Goal: Transaction & Acquisition: Book appointment/travel/reservation

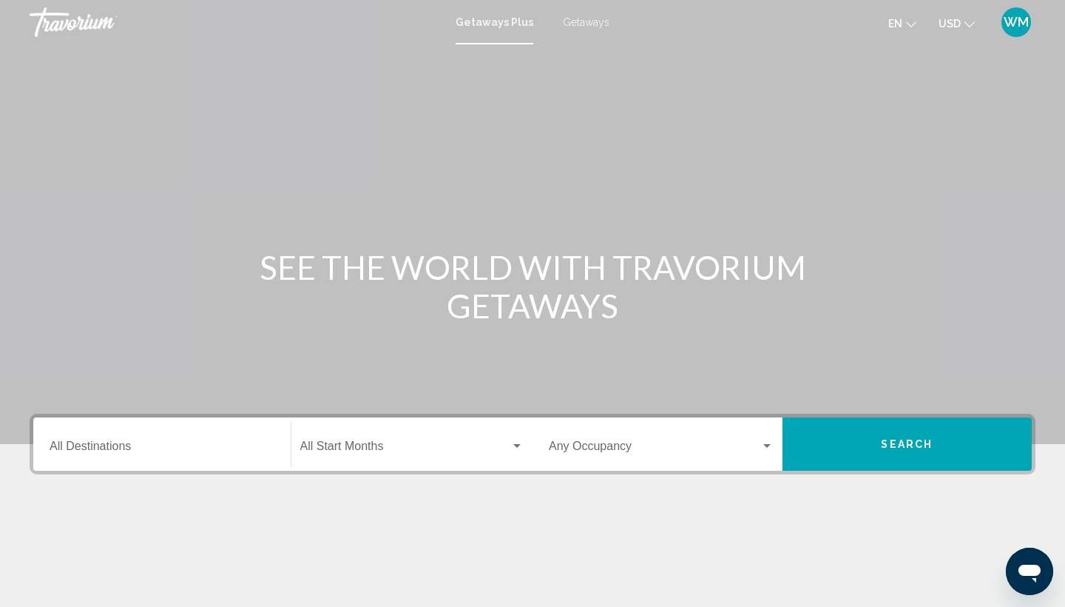
click at [155, 445] on input "Destination All Destinations" at bounding box center [162, 448] width 225 height 13
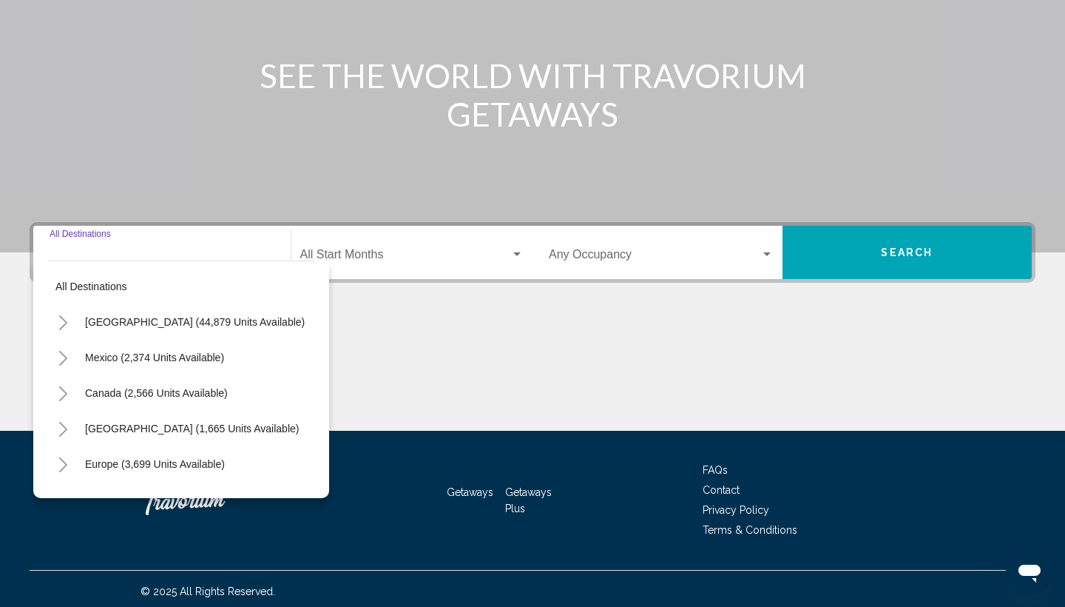
scroll to position [197, 0]
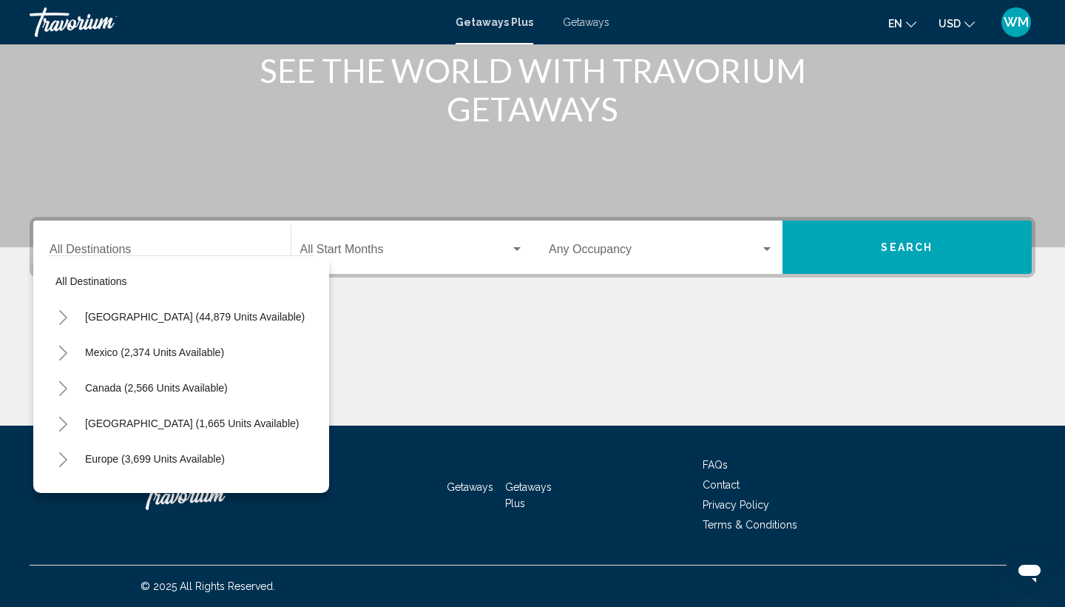
click at [65, 312] on icon "Toggle United States (44,879 units available)" at bounding box center [63, 317] width 11 height 15
click at [64, 320] on icon "Toggle United States (44,879 units available)" at bounding box center [63, 317] width 8 height 15
click at [64, 320] on icon "Toggle United States (44,879 units available)" at bounding box center [62, 317] width 11 height 6
click at [66, 316] on icon "Toggle United States (44,879 units available)" at bounding box center [63, 317] width 11 height 15
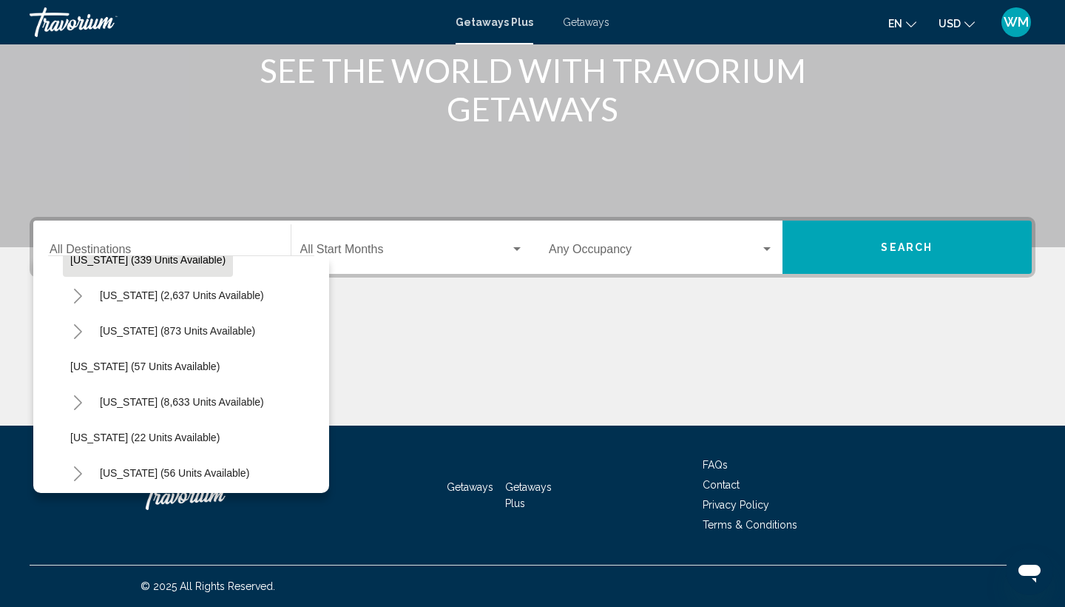
scroll to position [129, 0]
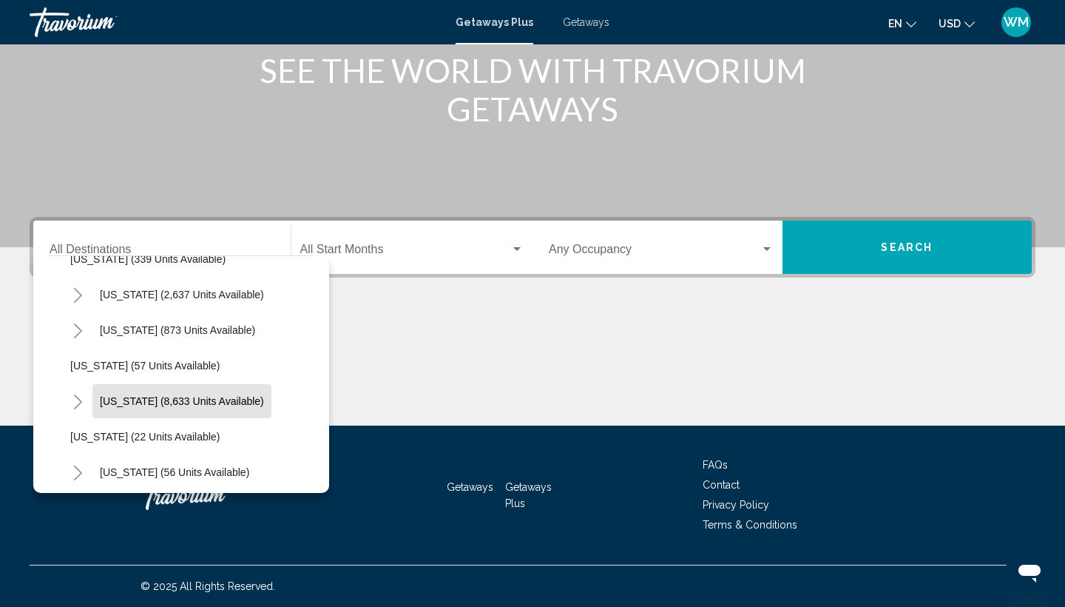
click at [124, 398] on span "Florida (8,633 units available)" at bounding box center [182, 401] width 164 height 12
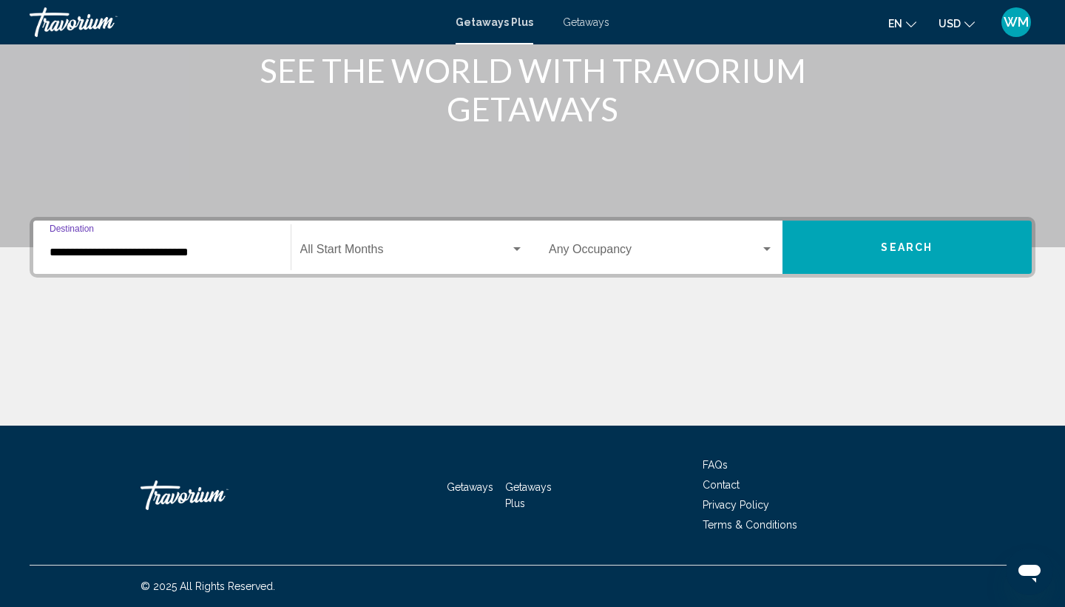
click at [149, 246] on input "**********" at bounding box center [162, 252] width 225 height 13
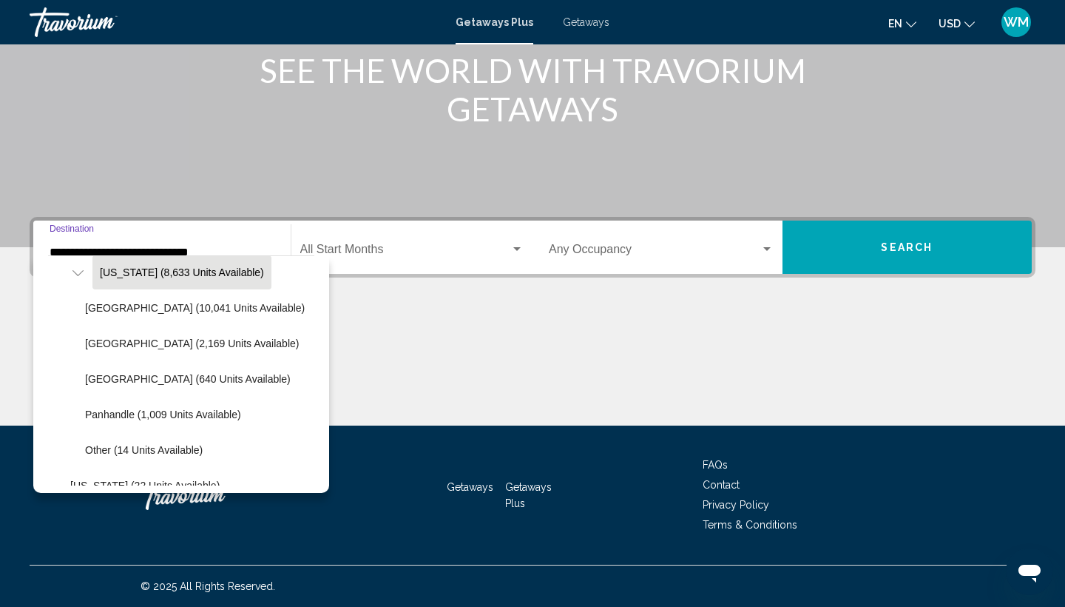
scroll to position [263, 0]
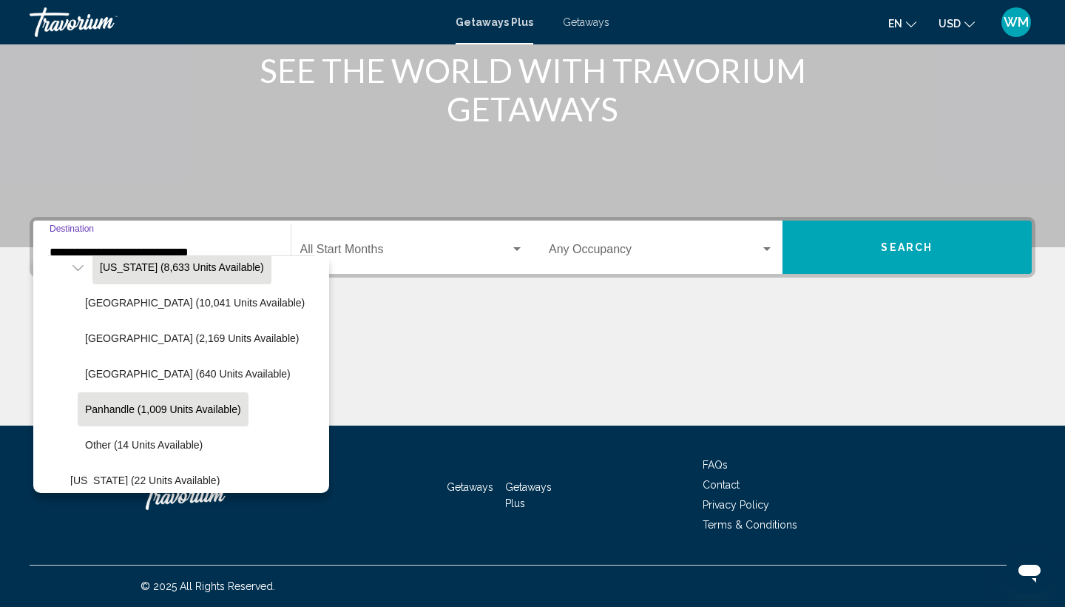
click at [198, 414] on span "Panhandle (1,009 units available)" at bounding box center [163, 409] width 156 height 12
type input "**********"
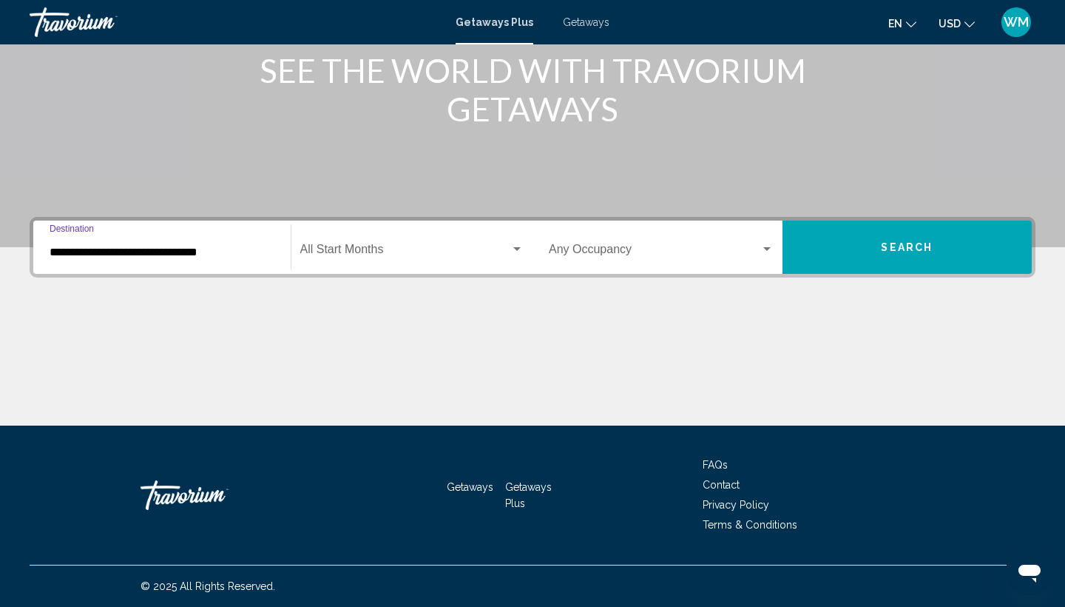
click at [423, 266] on div "Start Month All Start Months" at bounding box center [412, 247] width 224 height 47
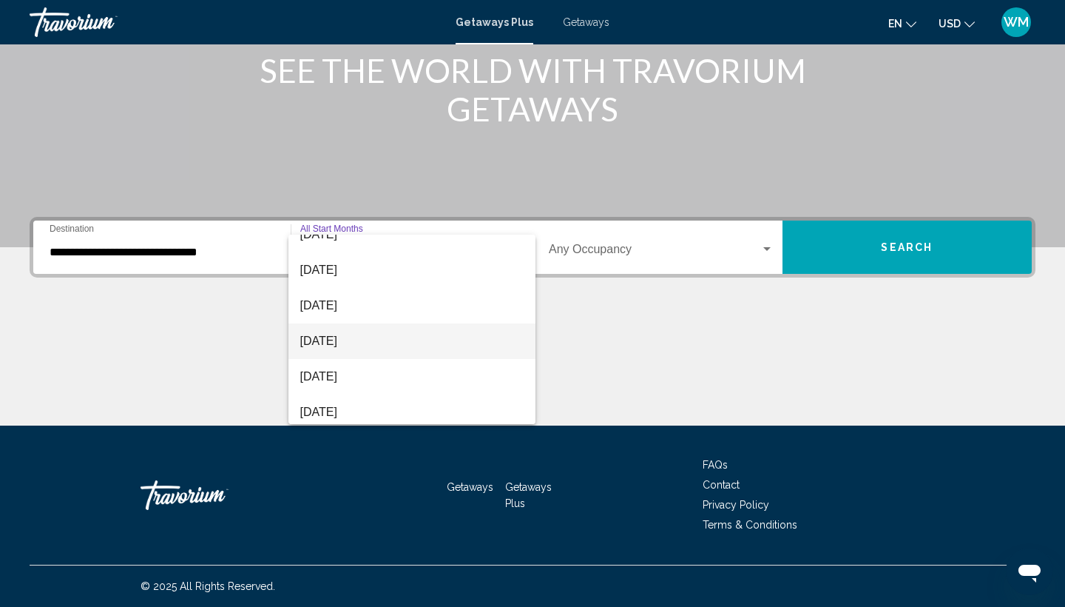
scroll to position [122, 0]
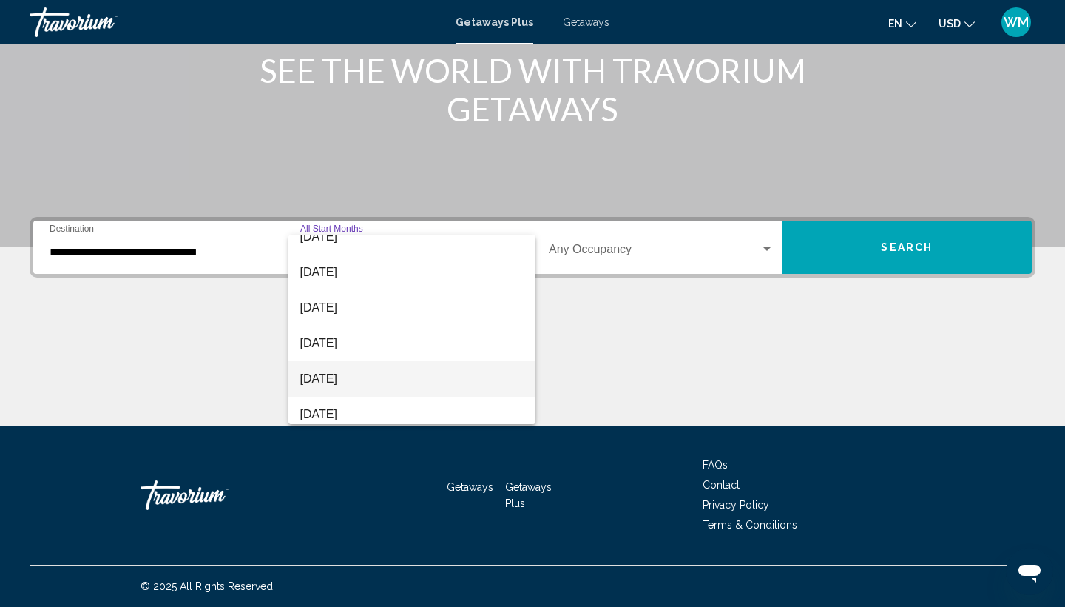
click at [411, 391] on span "[DATE]" at bounding box center [412, 379] width 224 height 36
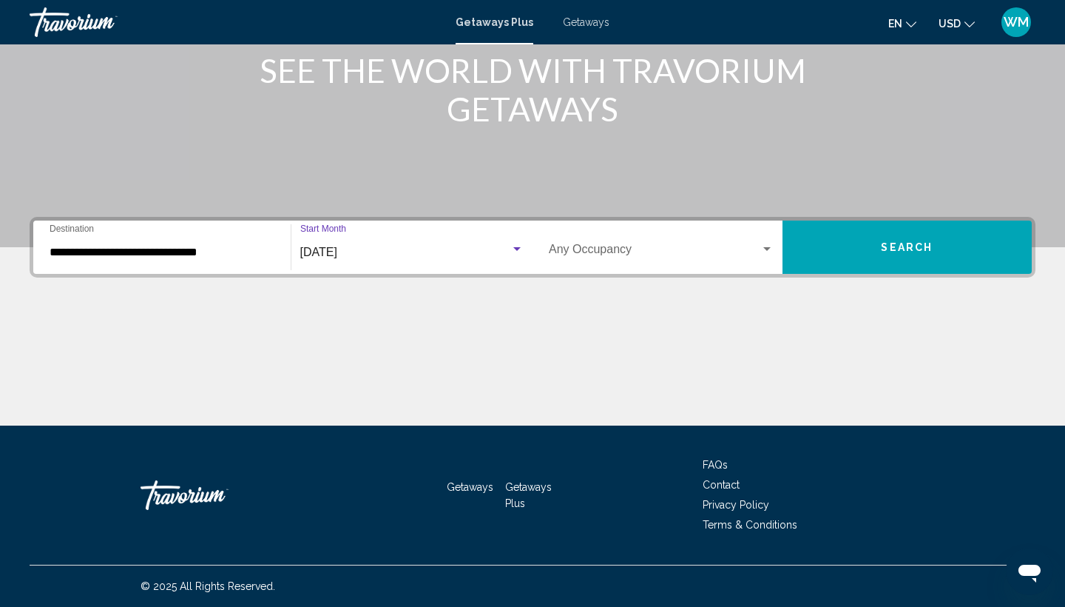
click at [618, 263] on div "Occupancy Any Occupancy" at bounding box center [661, 247] width 225 height 47
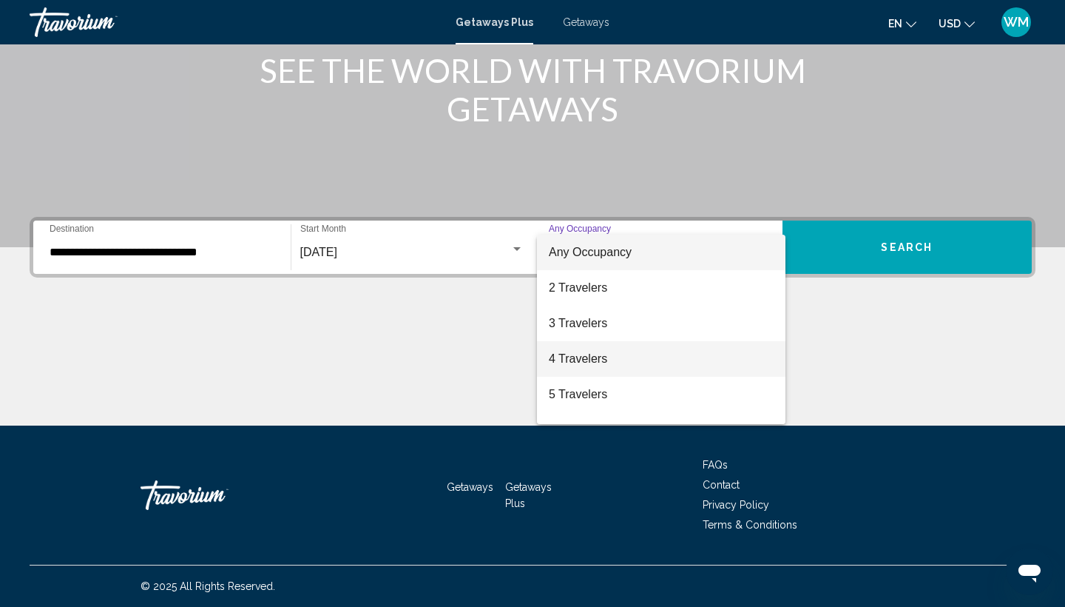
click at [609, 352] on span "4 Travelers" at bounding box center [661, 359] width 225 height 36
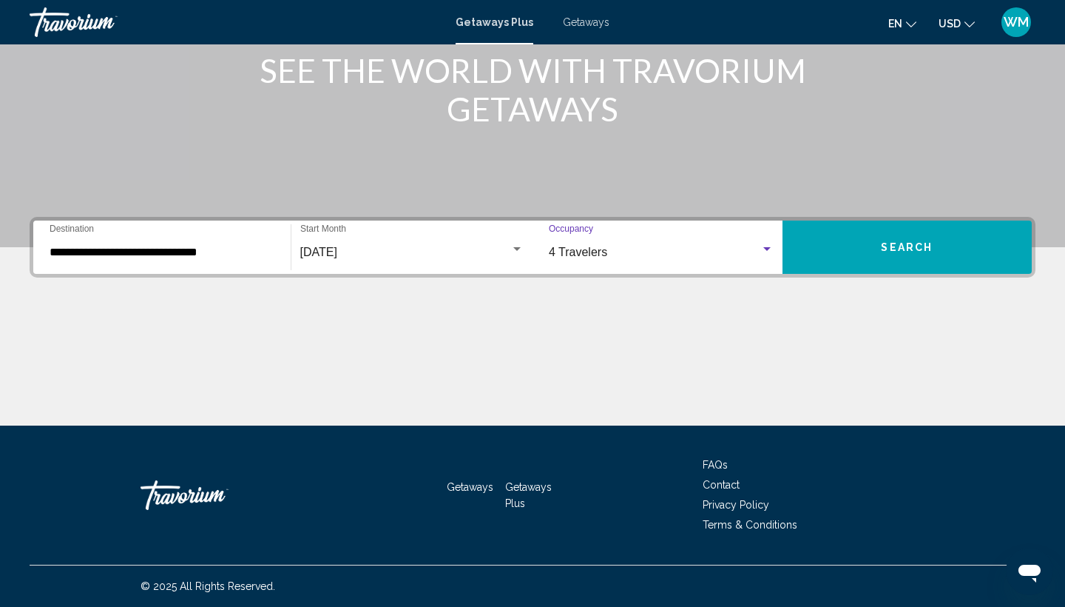
click at [850, 257] on button "Search" at bounding box center [908, 246] width 250 height 53
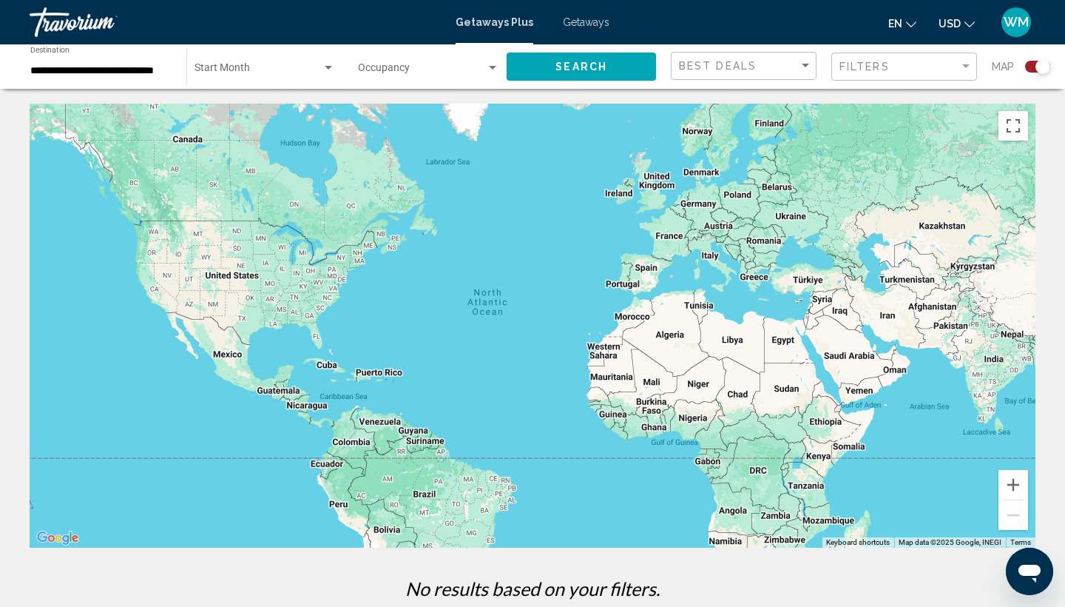
click at [586, 19] on span "Getaways" at bounding box center [586, 22] width 47 height 12
click at [596, 18] on span "Getaways" at bounding box center [586, 22] width 47 height 12
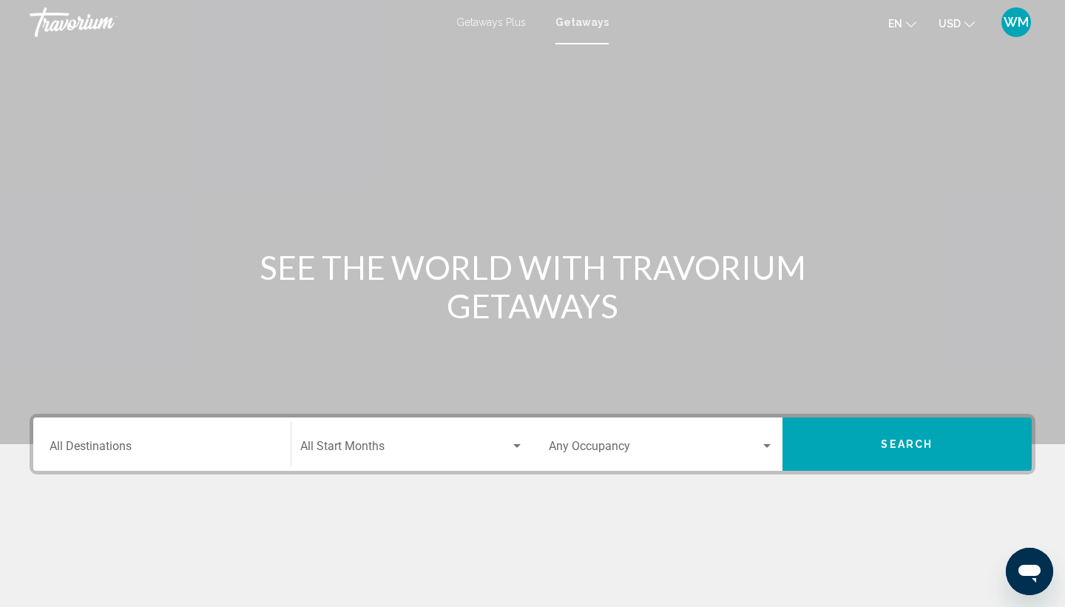
click at [145, 447] on input "Destination All Destinations" at bounding box center [162, 448] width 225 height 13
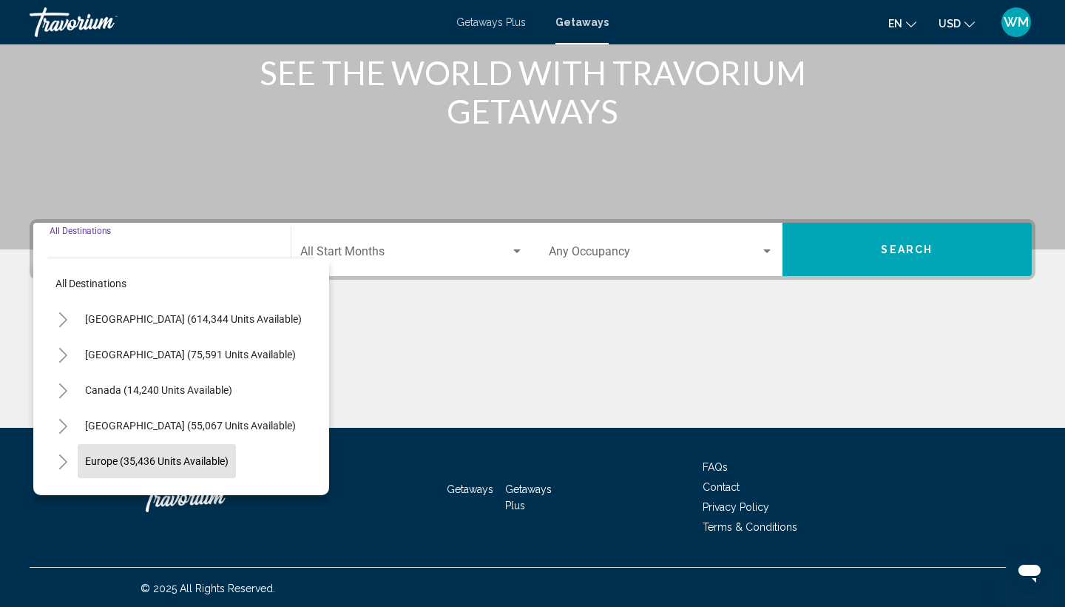
scroll to position [197, 0]
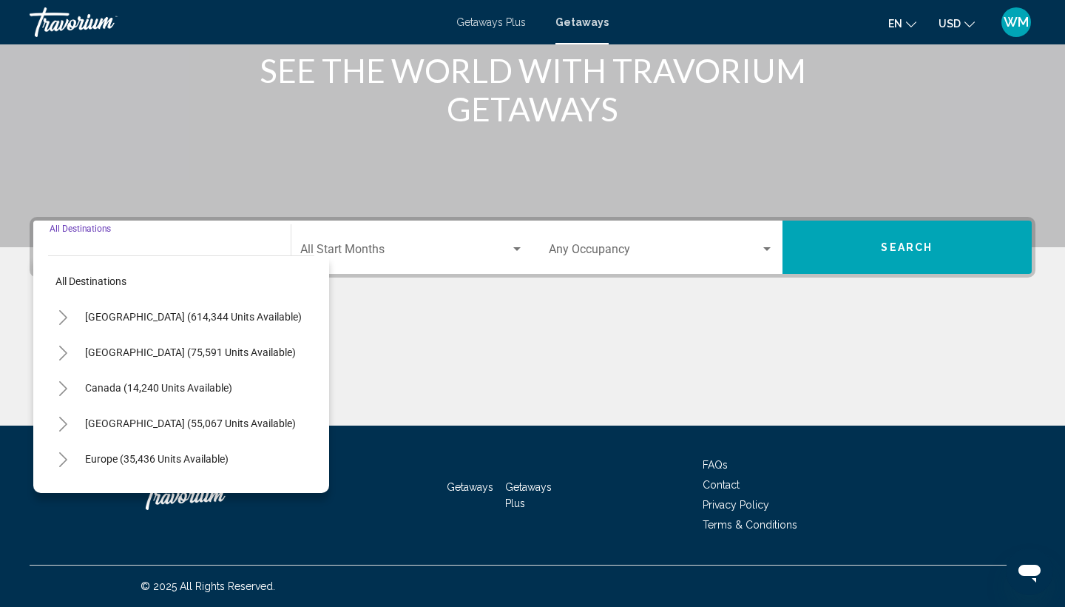
click at [59, 317] on icon "Toggle United States (614,344 units available)" at bounding box center [63, 317] width 11 height 15
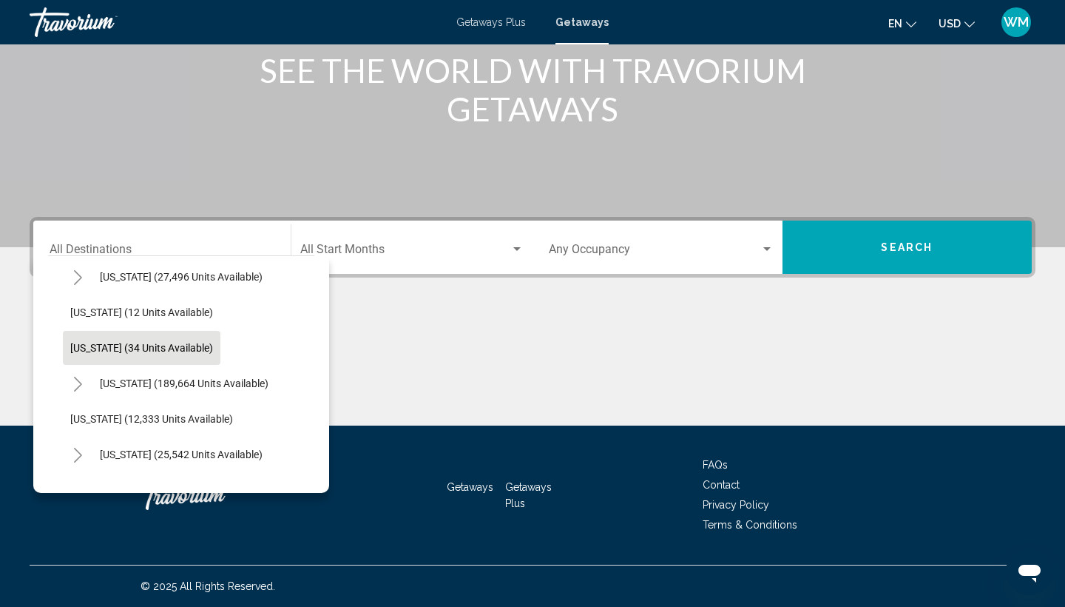
scroll to position [187, 1]
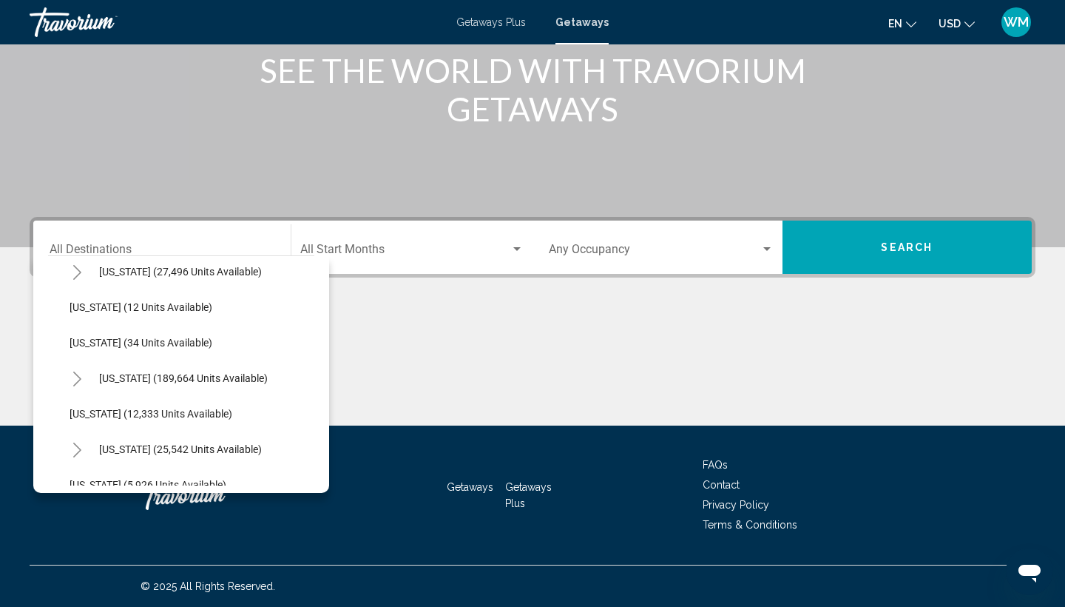
click at [77, 378] on icon "Toggle Florida (189,664 units available)" at bounding box center [77, 378] width 11 height 15
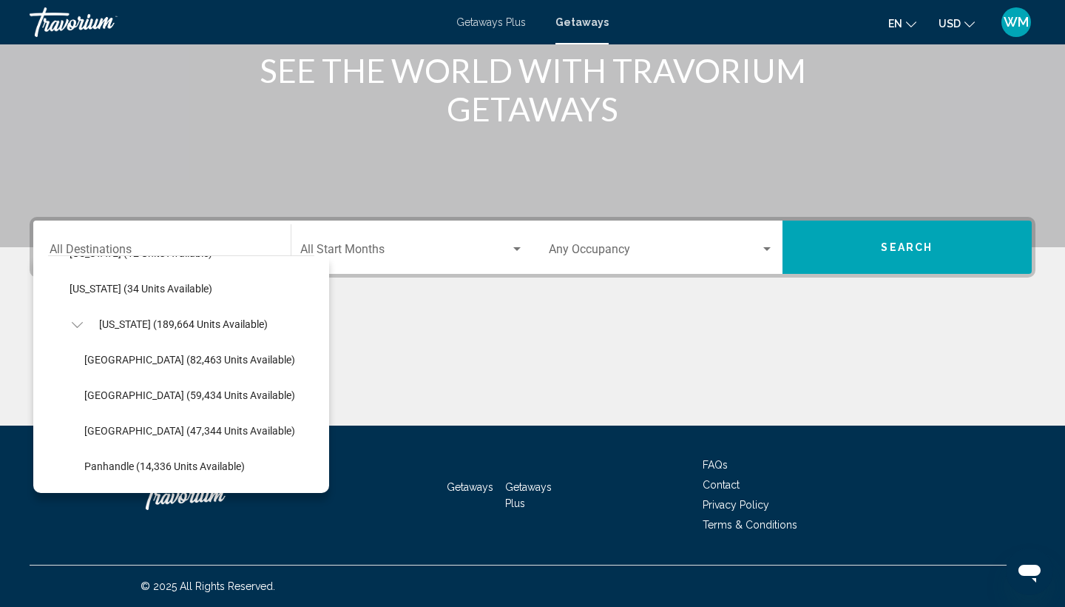
scroll to position [286, 1]
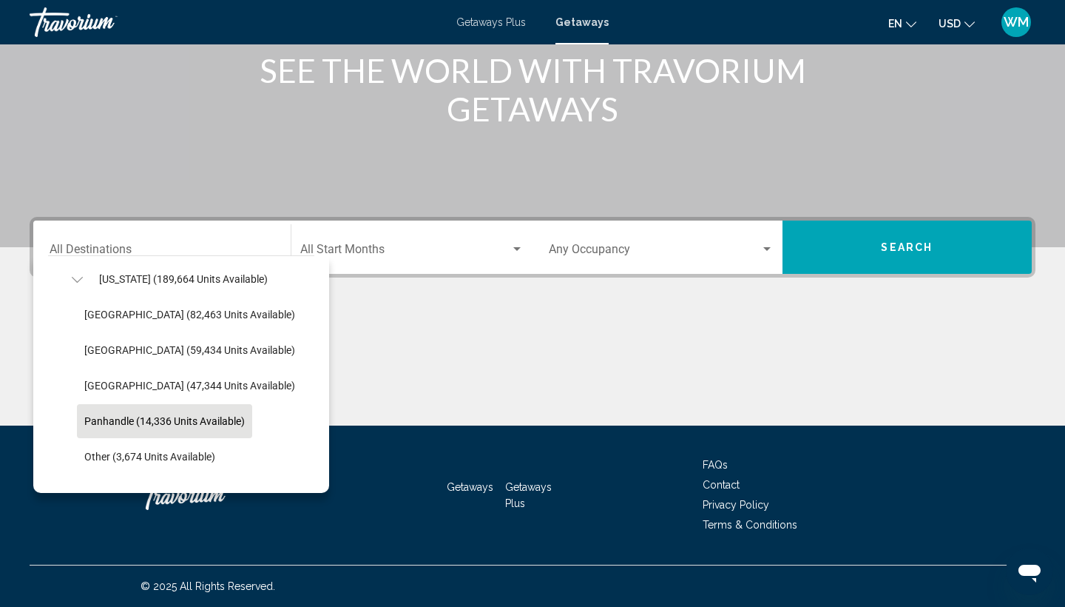
click at [149, 408] on button "Panhandle (14,336 units available)" at bounding box center [164, 421] width 175 height 34
type input "**********"
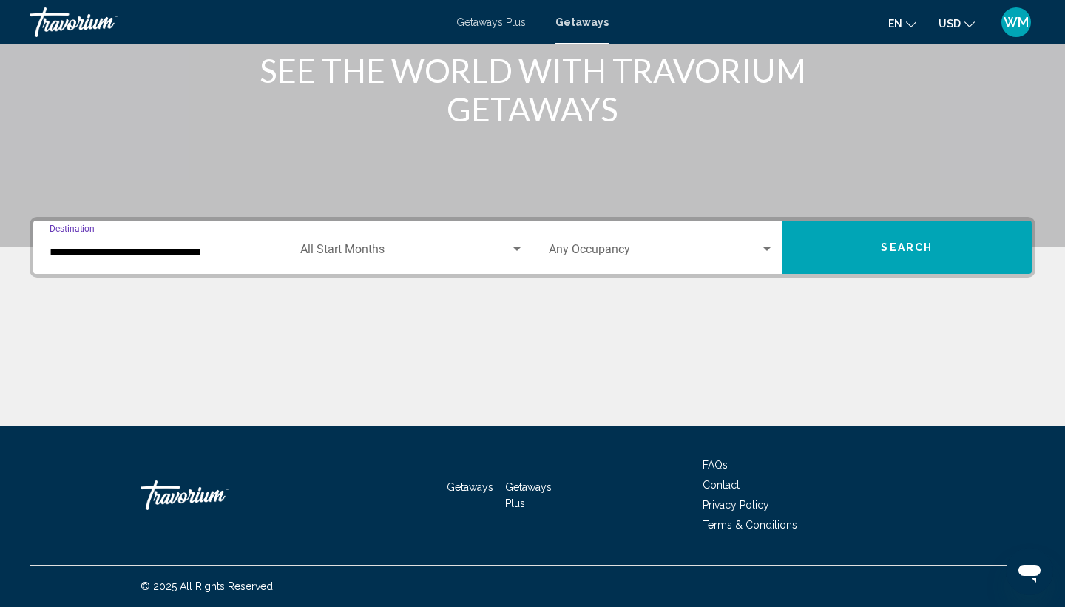
click at [393, 255] on span "Search widget" at bounding box center [405, 252] width 211 height 13
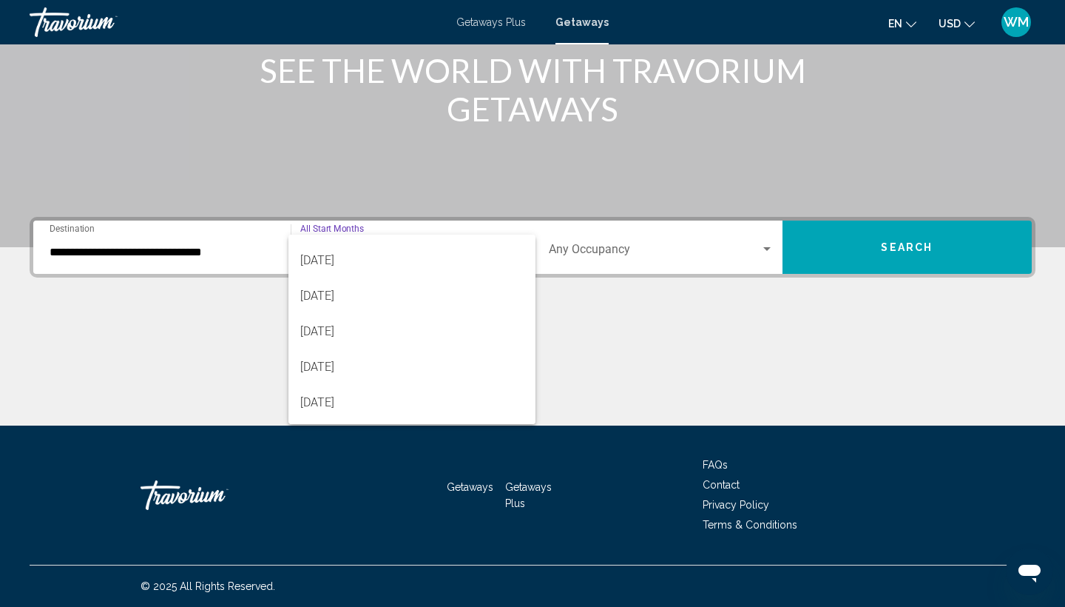
scroll to position [136, 0]
click at [404, 373] on span "[DATE]" at bounding box center [412, 365] width 224 height 36
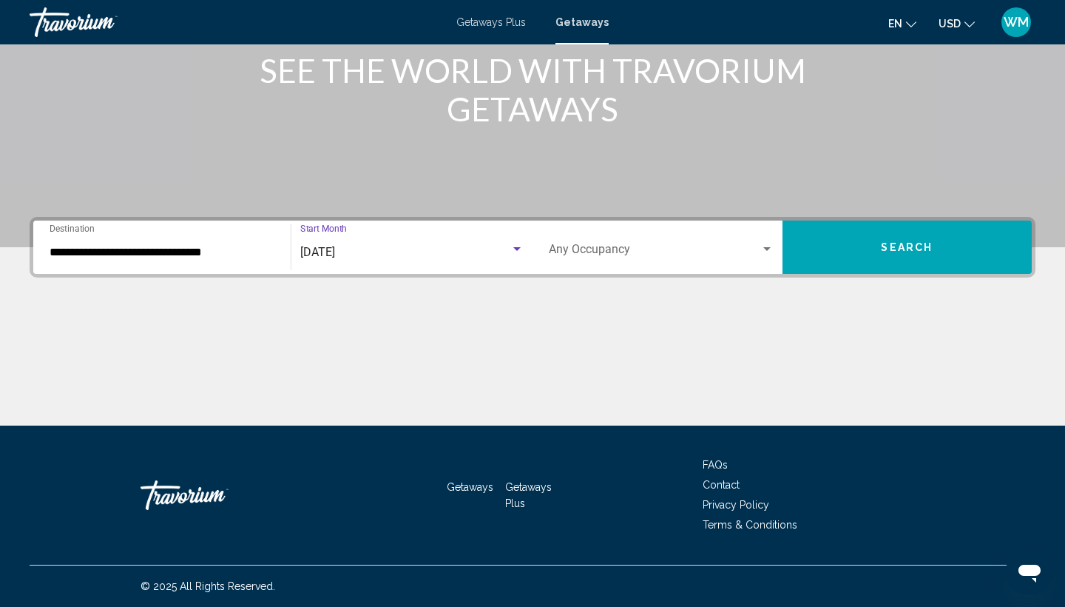
click at [465, 251] on div "[DATE]" at bounding box center [405, 252] width 211 height 13
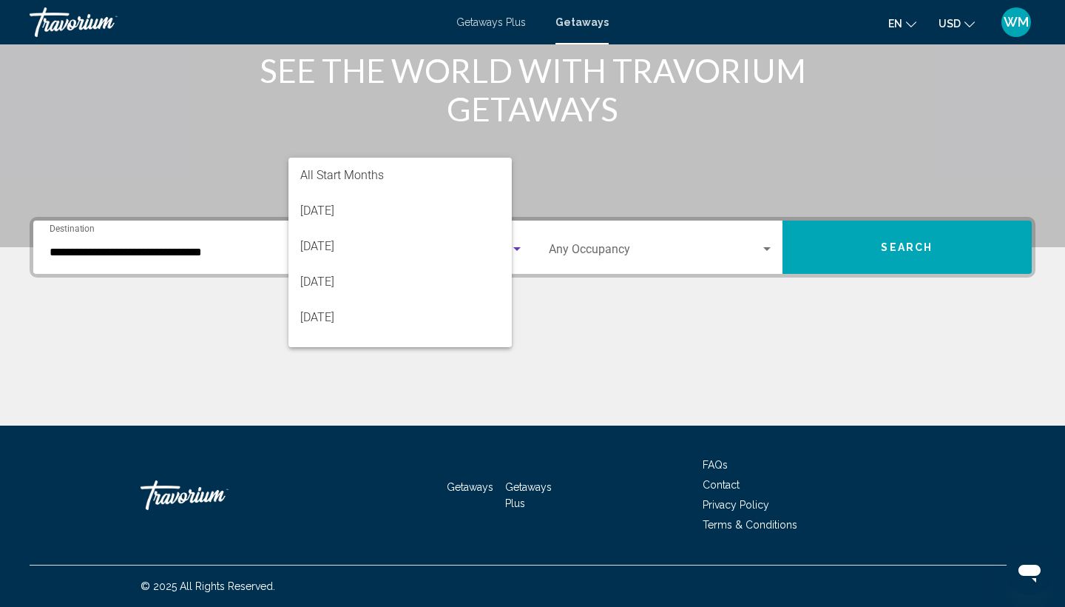
scroll to position [172, 0]
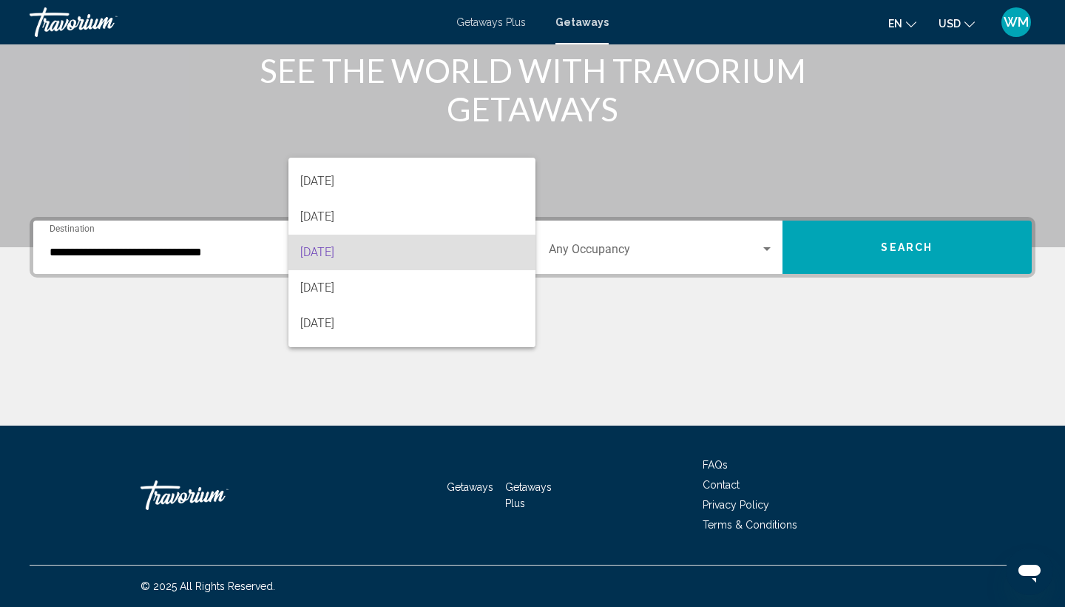
click at [465, 251] on span "[DATE]" at bounding box center [412, 252] width 224 height 36
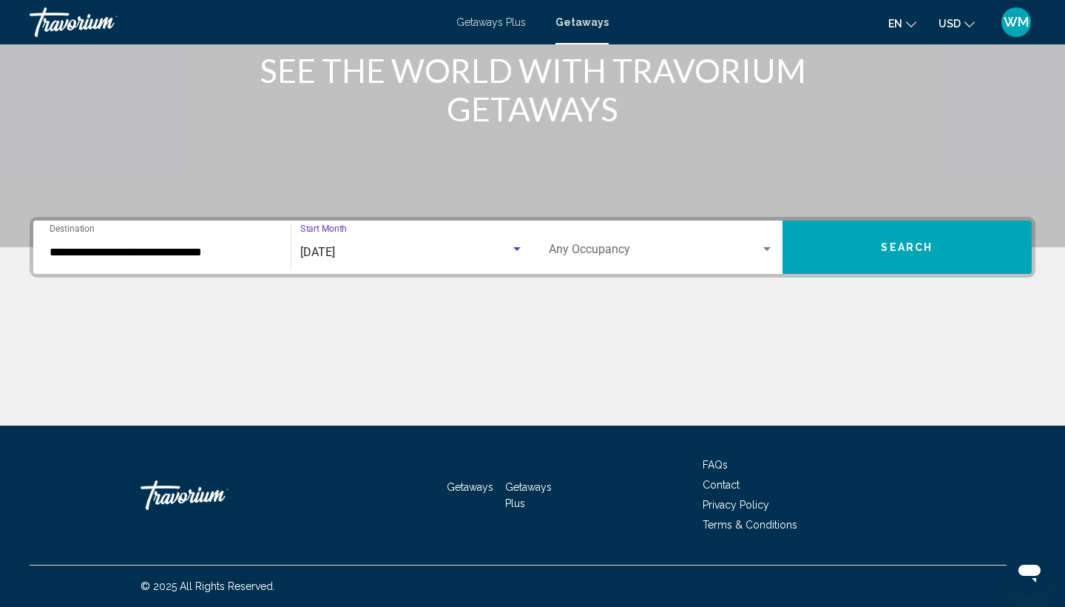
click at [465, 251] on div "[DATE]" at bounding box center [405, 252] width 211 height 13
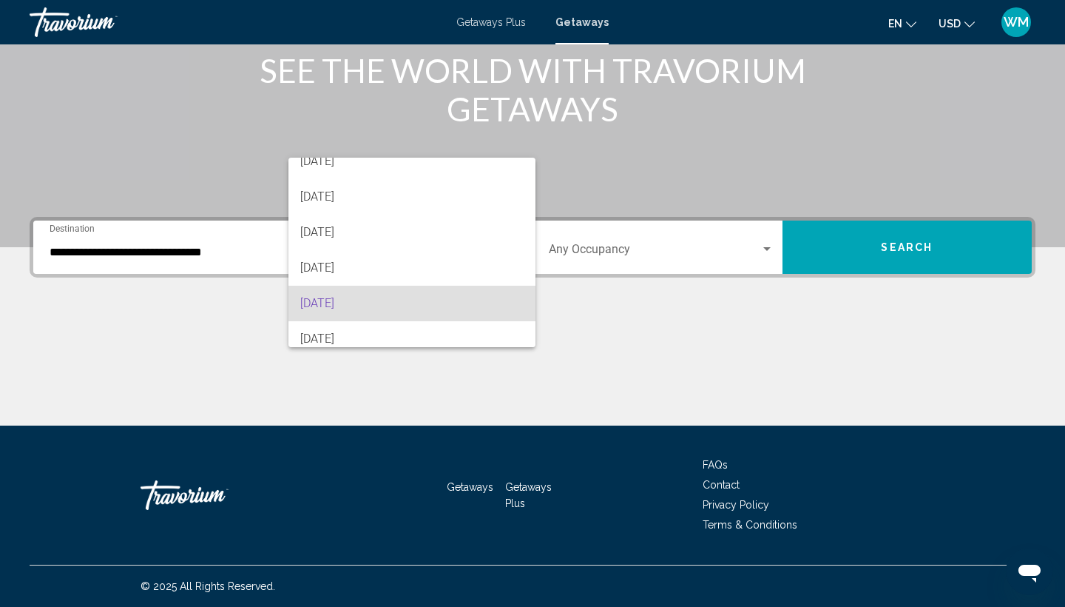
scroll to position [118, 0]
click at [436, 229] on span "[DATE]" at bounding box center [412, 235] width 224 height 36
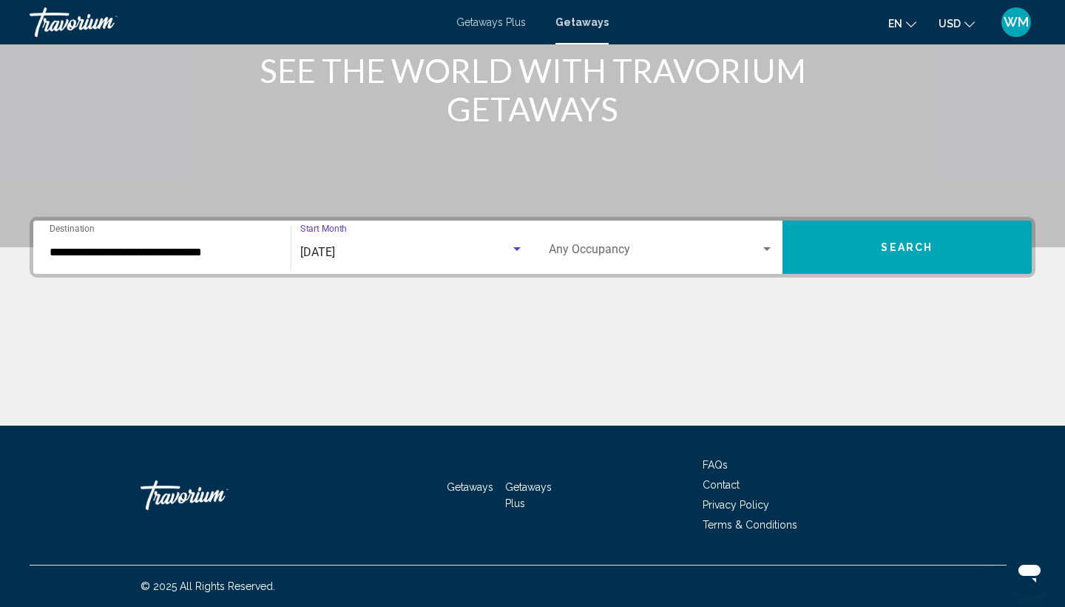
click at [675, 243] on div "Occupancy Any Occupancy" at bounding box center [661, 247] width 225 height 47
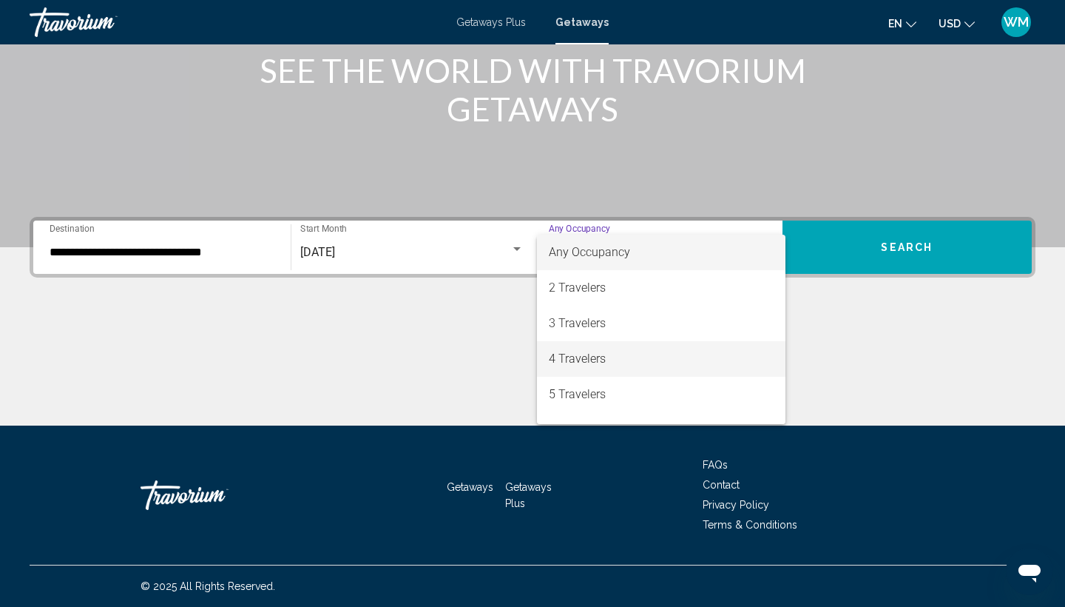
click at [658, 357] on span "4 Travelers" at bounding box center [661, 359] width 225 height 36
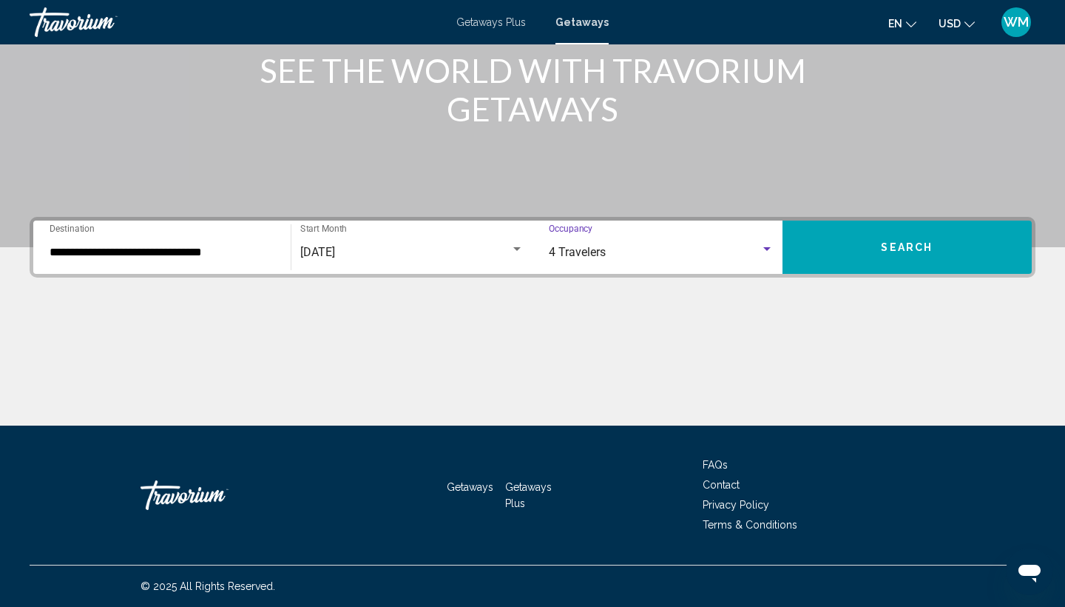
click at [913, 257] on button "Search" at bounding box center [908, 246] width 250 height 53
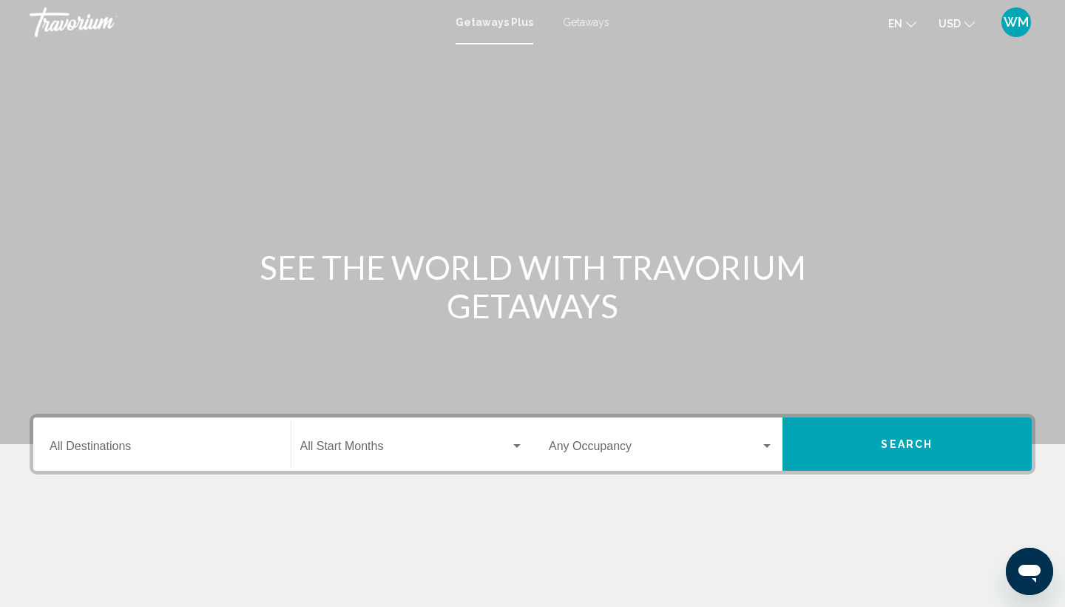
click at [593, 26] on span "Getaways" at bounding box center [586, 22] width 47 height 12
click at [229, 450] on input "Destination All Destinations" at bounding box center [162, 448] width 225 height 13
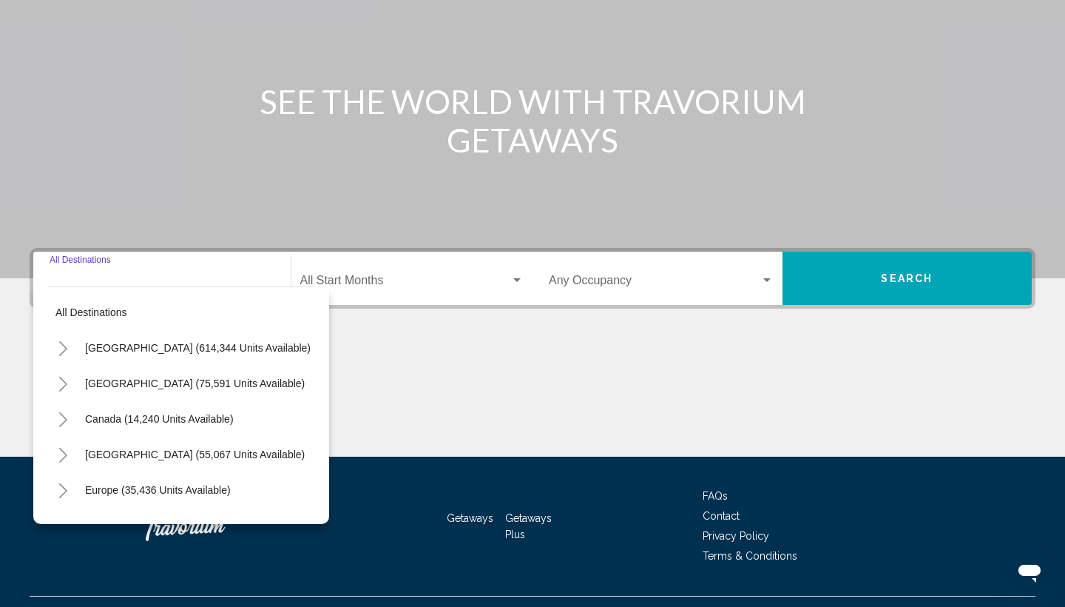
scroll to position [197, 0]
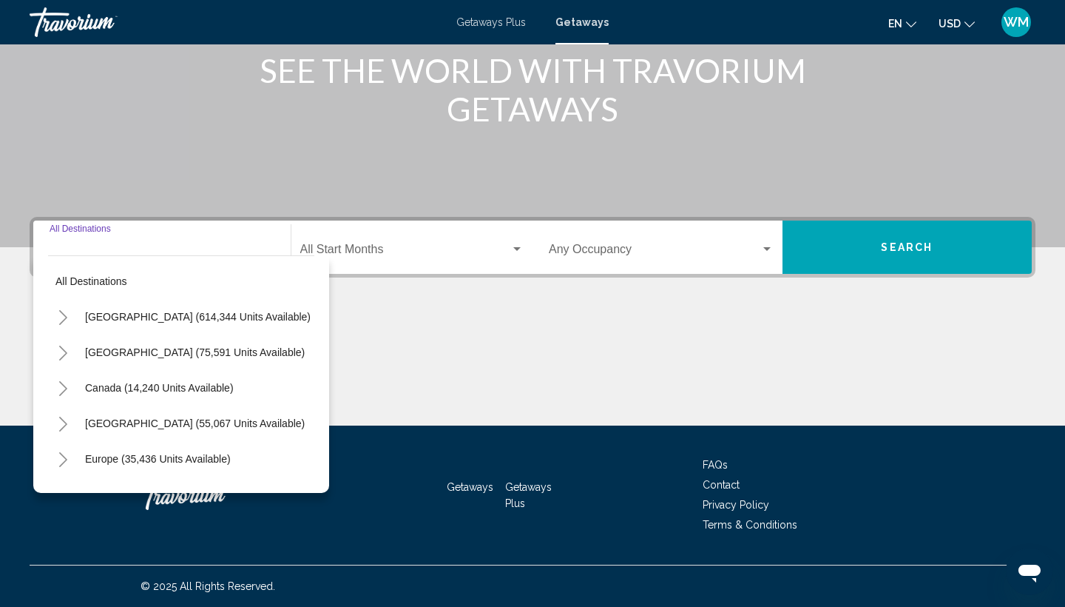
click at [63, 314] on icon "Toggle United States (614,344 units available)" at bounding box center [63, 317] width 8 height 15
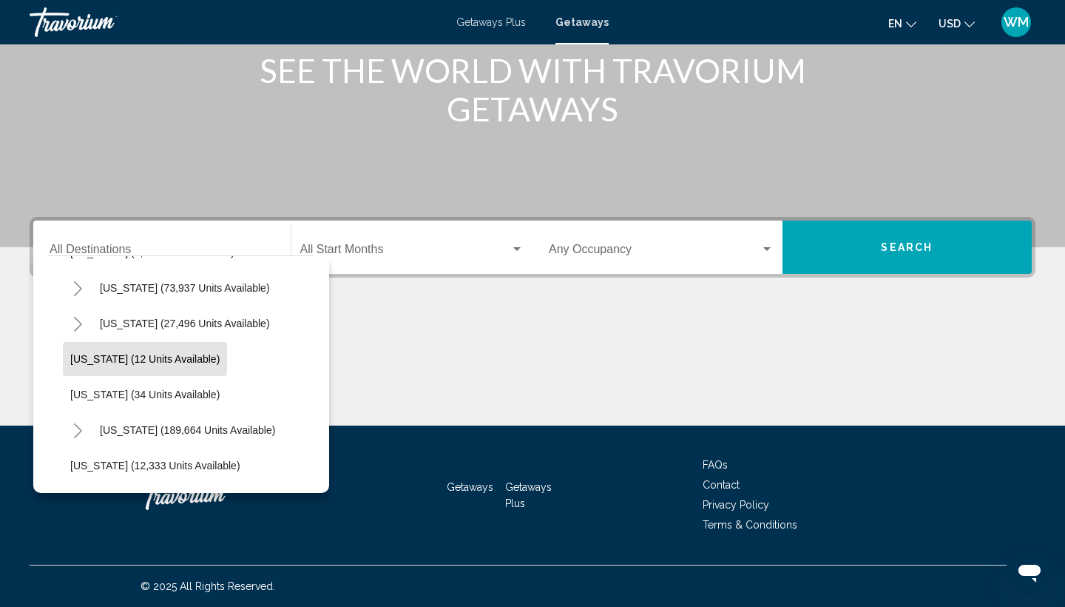
scroll to position [192, 0]
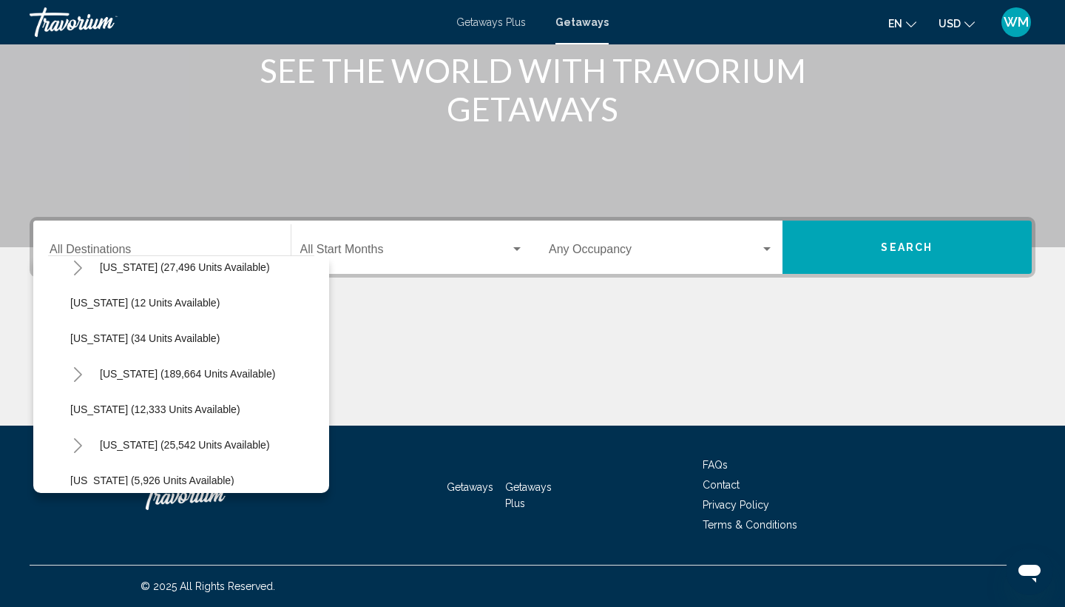
click at [74, 376] on icon "Toggle Florida (189,664 units available)" at bounding box center [77, 374] width 11 height 15
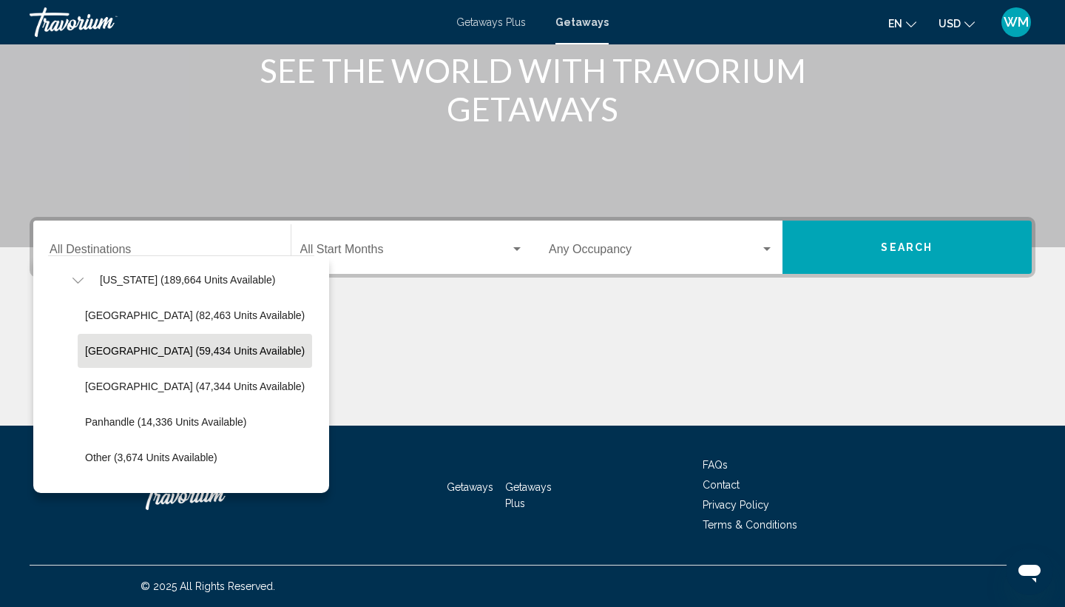
scroll to position [290, 0]
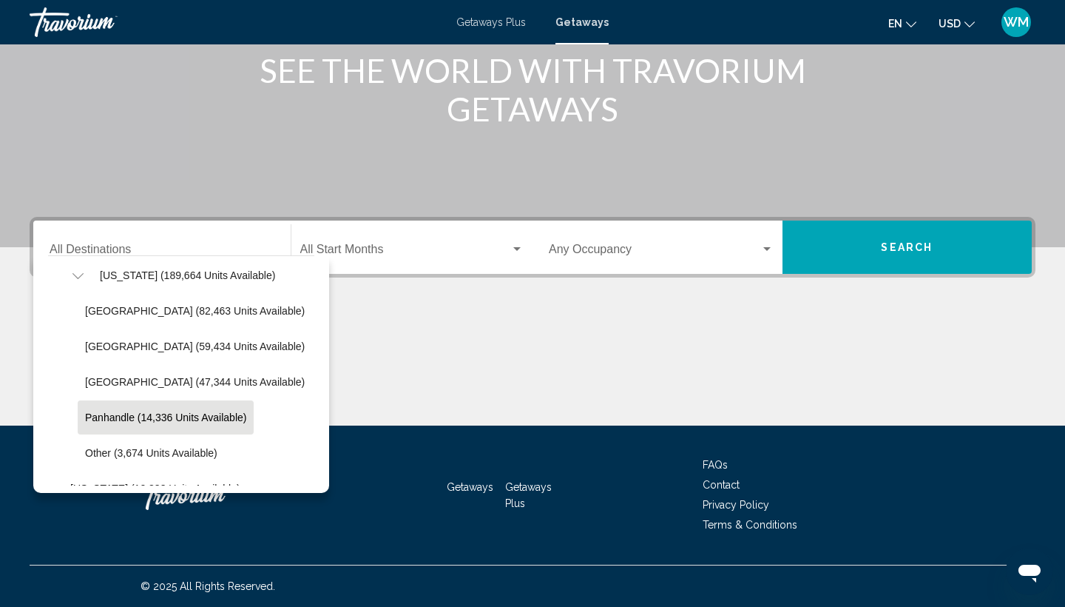
click at [169, 408] on button "Panhandle (14,336 units available)" at bounding box center [166, 417] width 176 height 34
type input "**********"
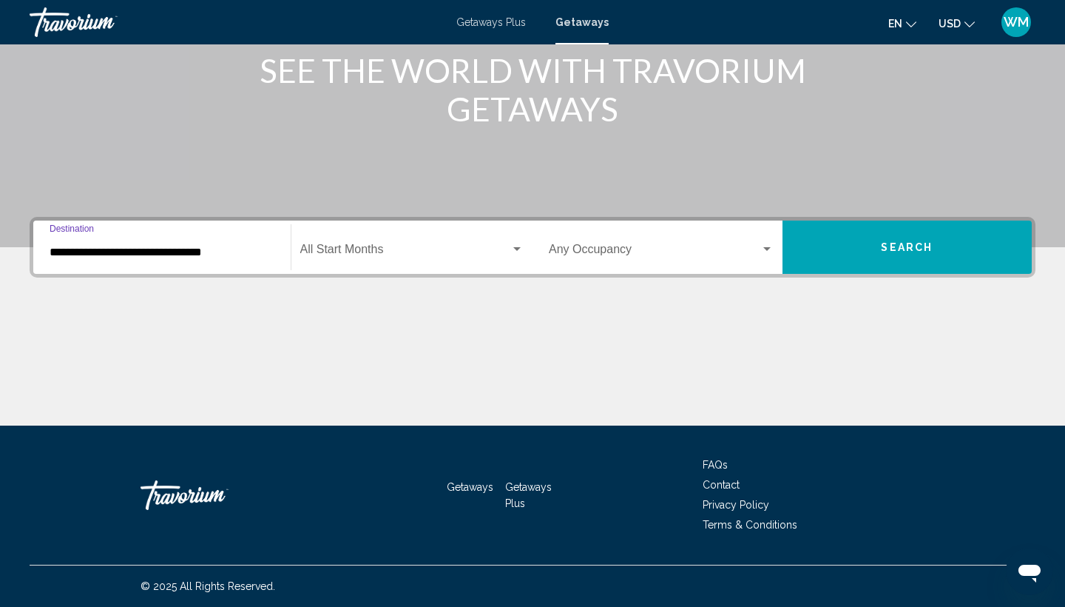
click at [427, 263] on div "Start Month All Start Months" at bounding box center [412, 247] width 224 height 47
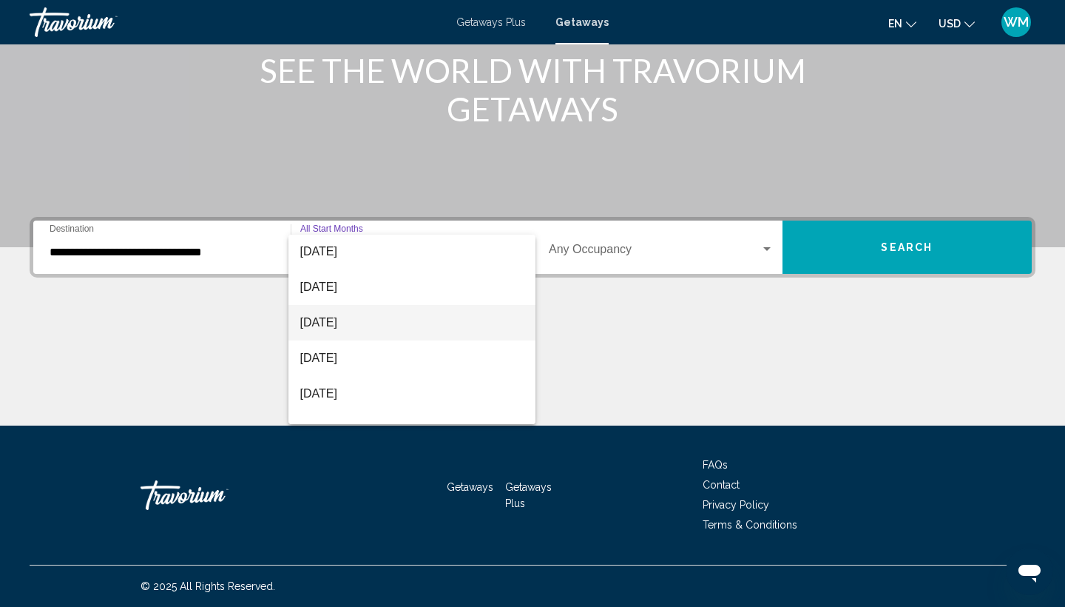
scroll to position [81, 0]
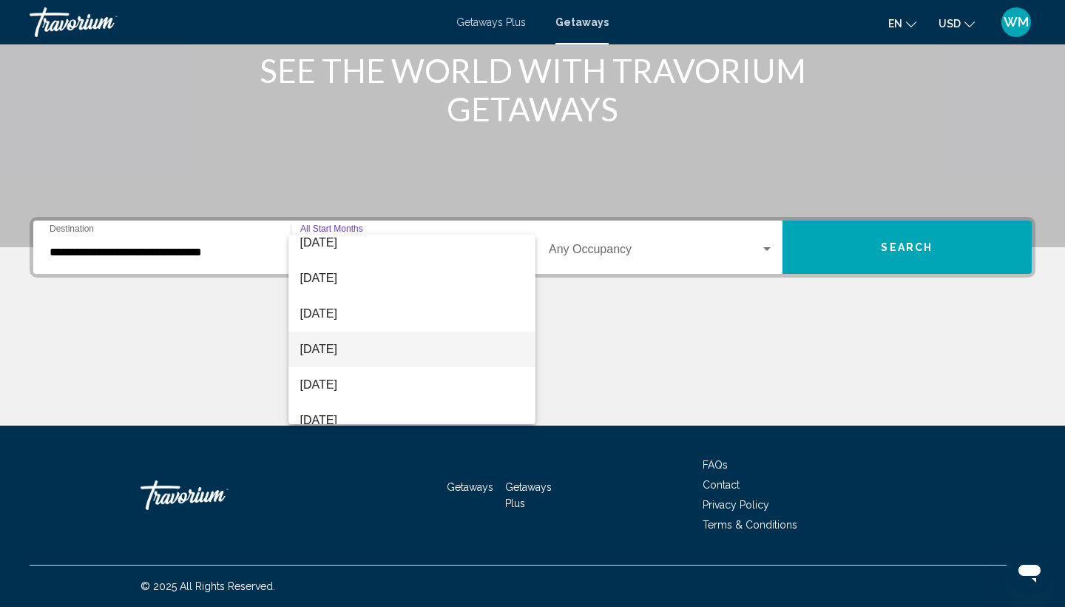
click at [418, 348] on span "[DATE]" at bounding box center [412, 349] width 224 height 36
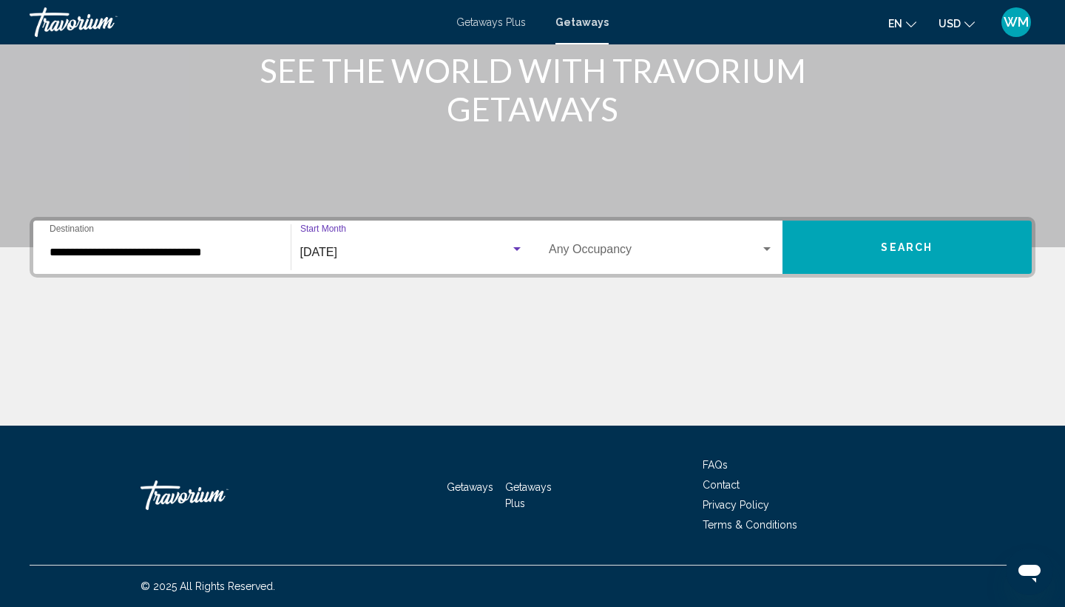
click at [625, 242] on div "Occupancy Any Occupancy" at bounding box center [661, 247] width 225 height 47
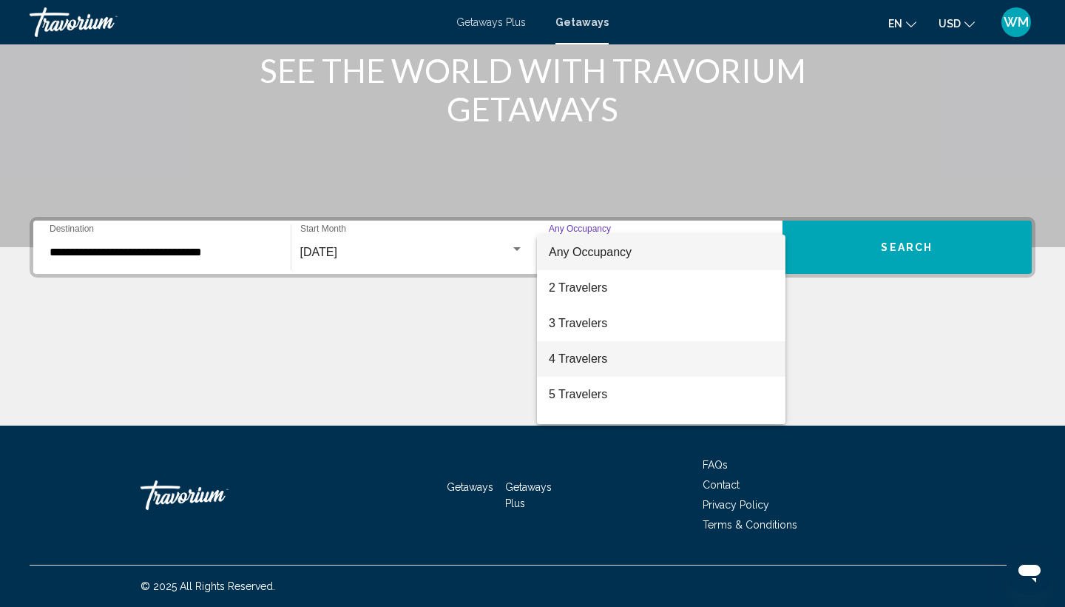
click at [604, 357] on span "4 Travelers" at bounding box center [661, 359] width 225 height 36
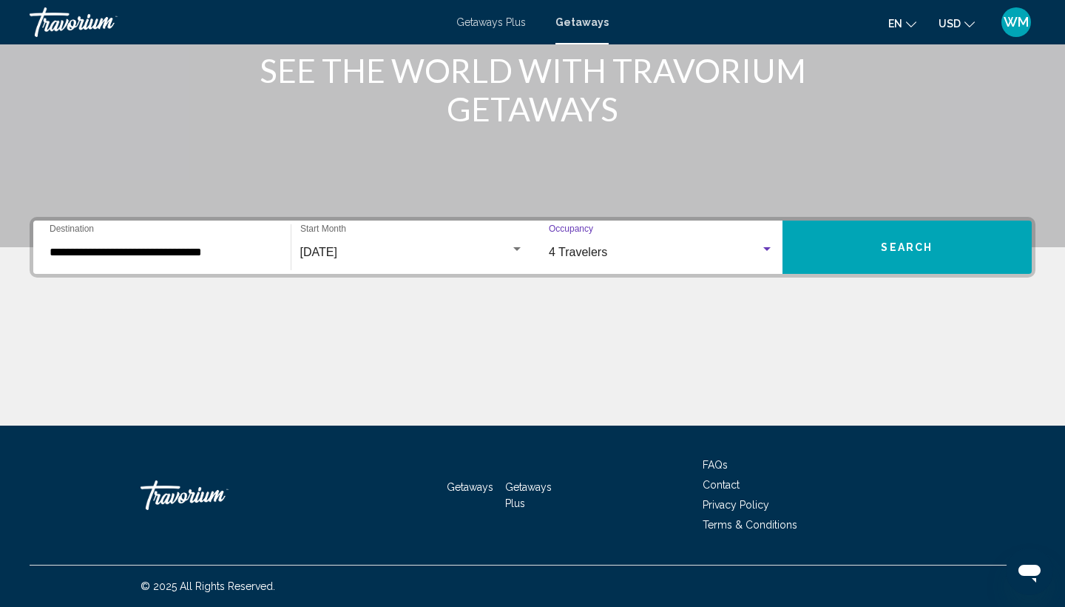
click at [885, 251] on span "Search" at bounding box center [907, 248] width 52 height 12
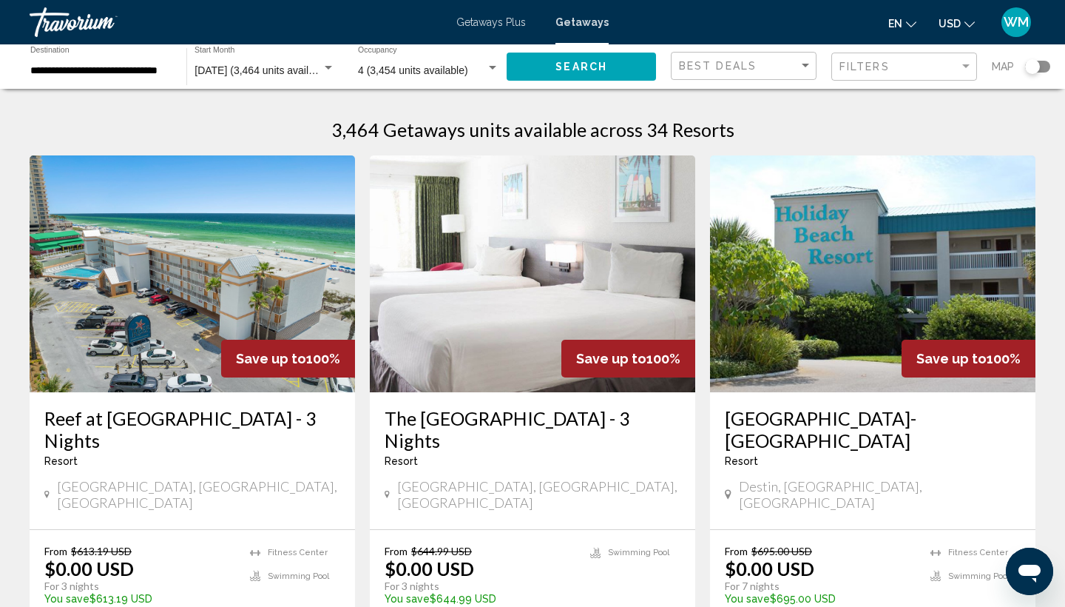
click at [118, 80] on div "**********" at bounding box center [100, 67] width 141 height 41
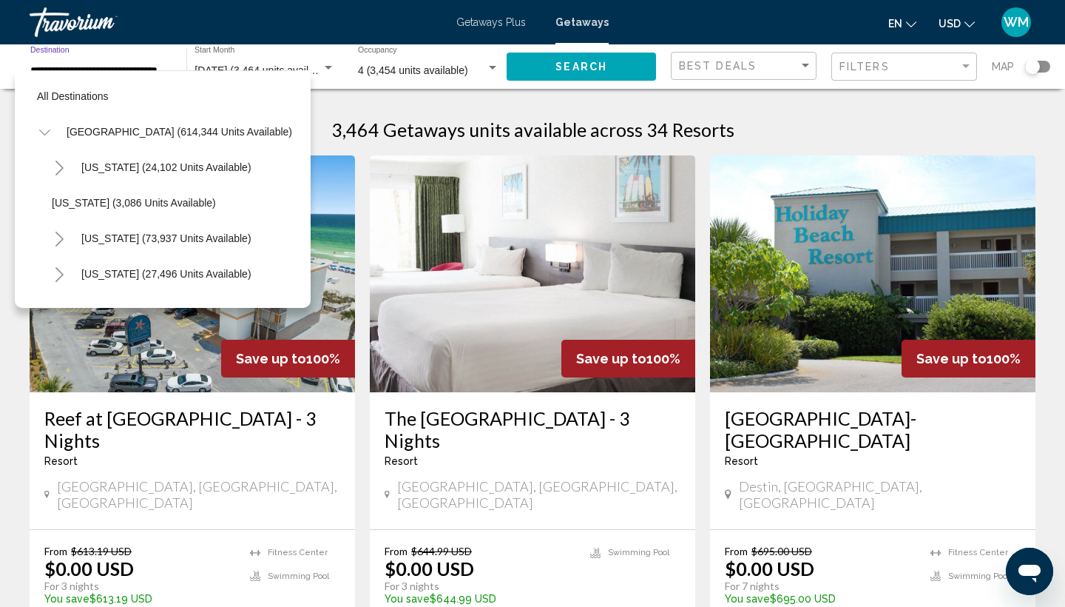
scroll to position [337, 0]
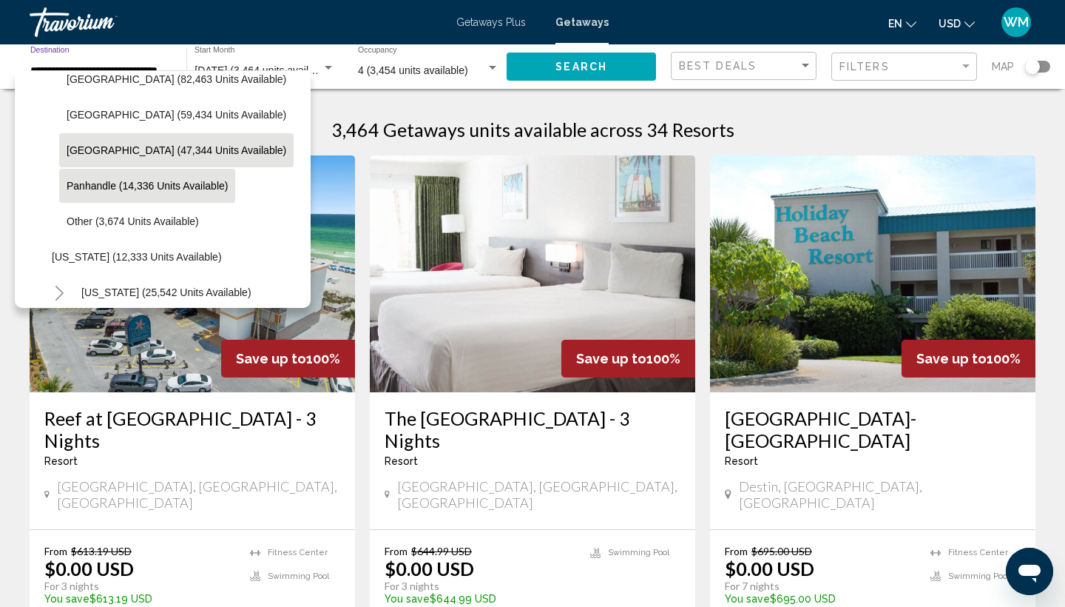
click at [186, 145] on span "[GEOGRAPHIC_DATA] (47,344 units available)" at bounding box center [177, 150] width 220 height 12
type input "**********"
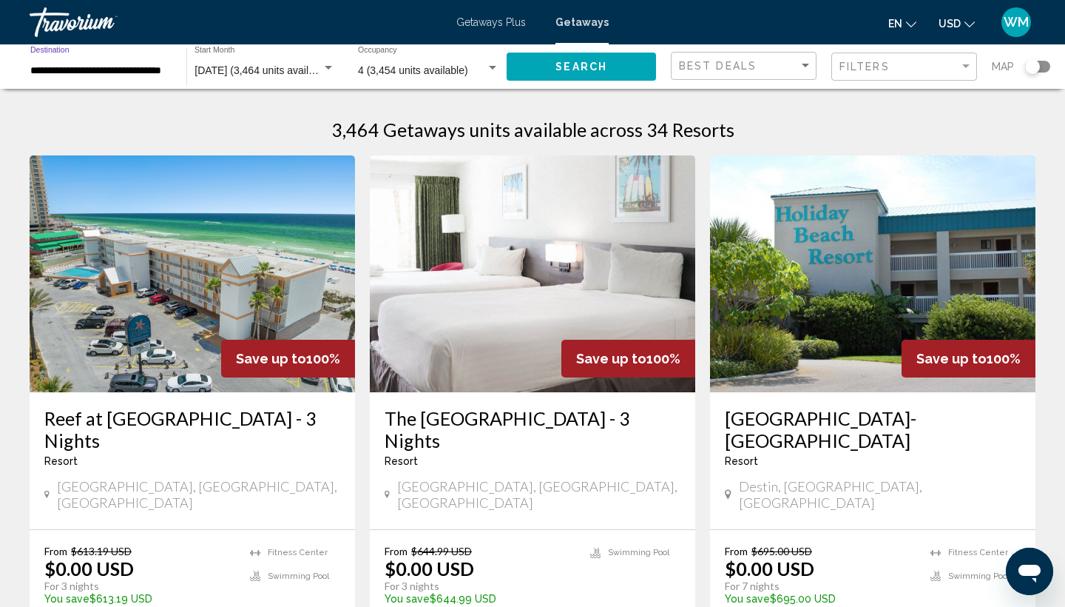
click at [555, 69] on button "Search" at bounding box center [581, 66] width 149 height 27
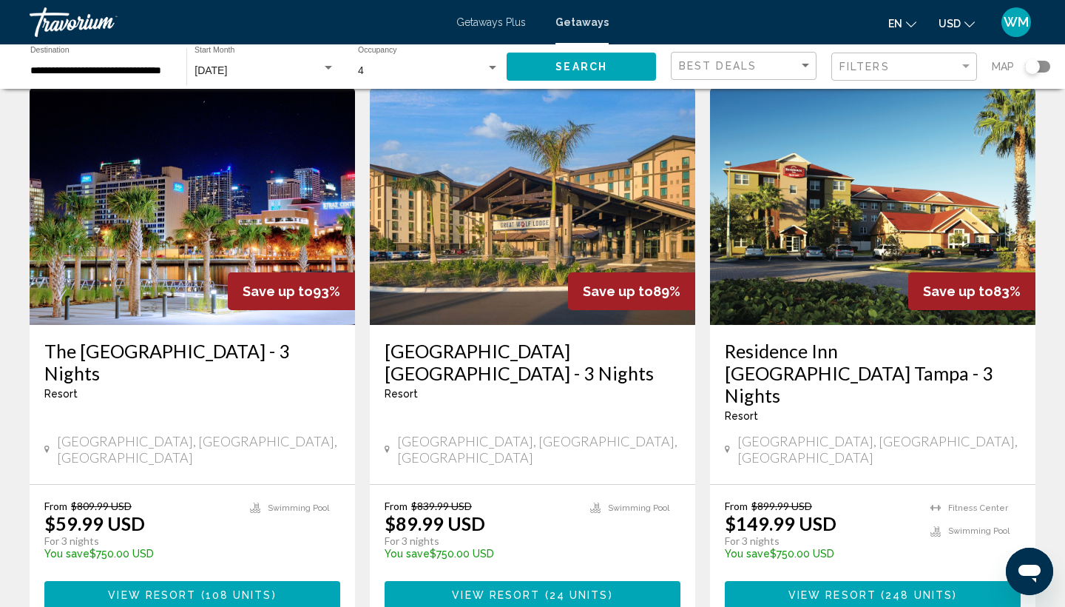
scroll to position [613, 0]
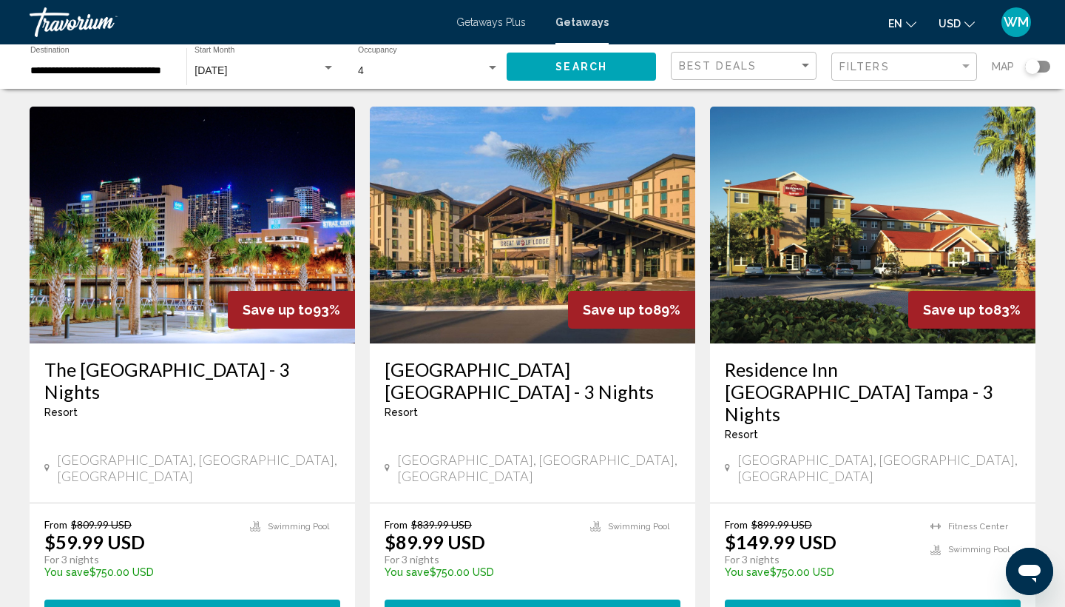
click at [532, 606] on span "View Resort" at bounding box center [496, 614] width 88 height 12
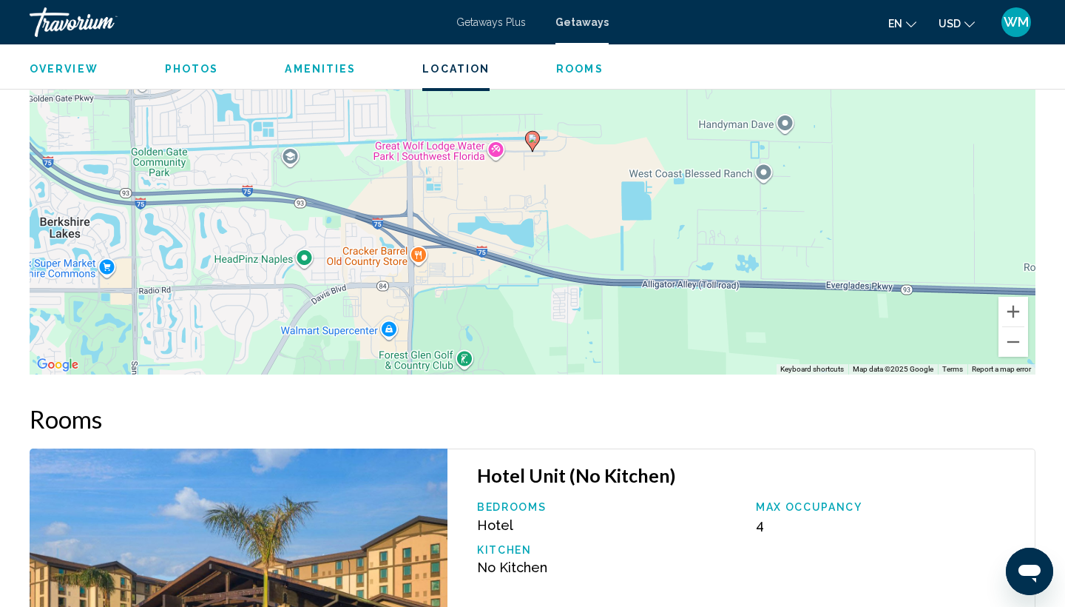
scroll to position [1842, 0]
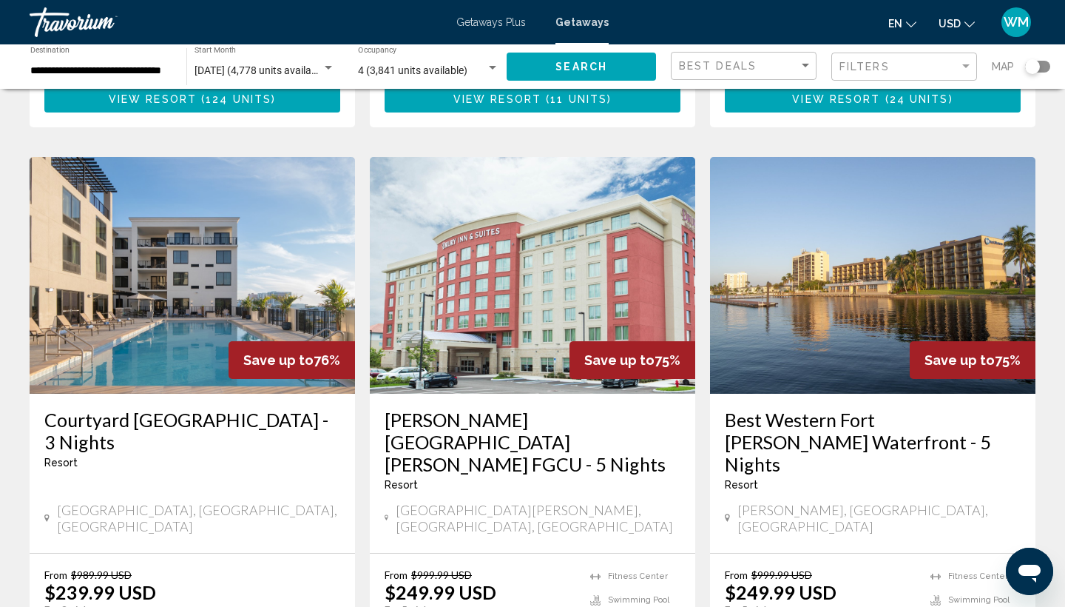
scroll to position [1668, 0]
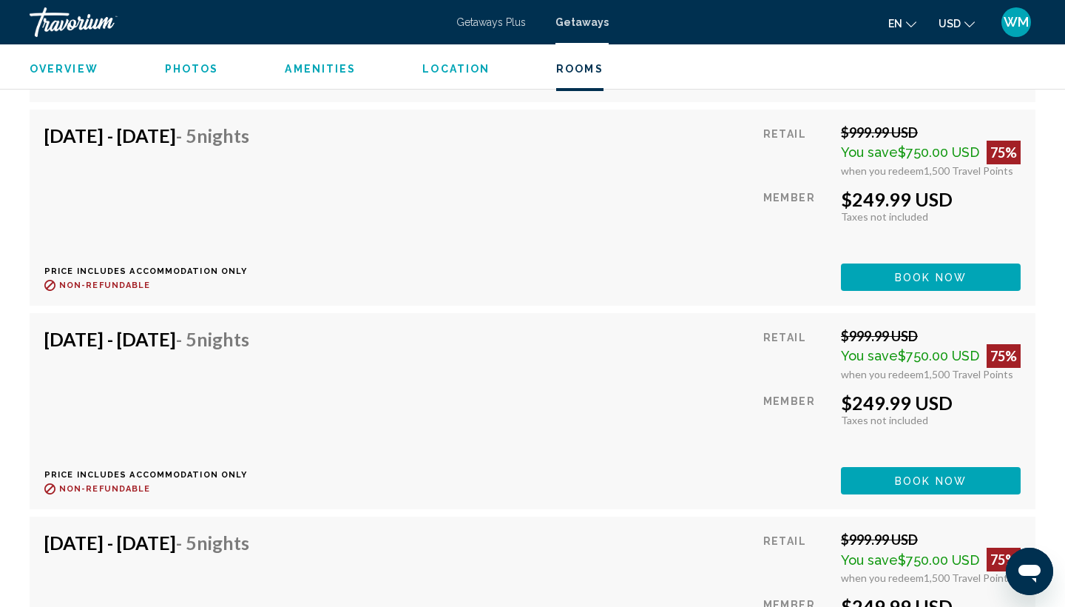
scroll to position [6393, 0]
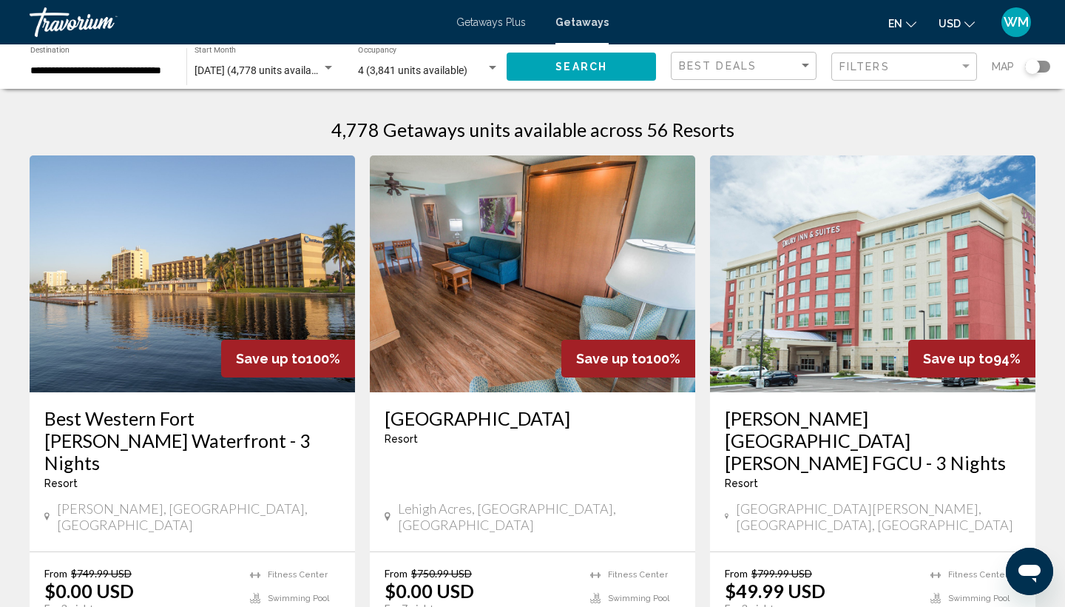
click at [93, 69] on input "**********" at bounding box center [100, 71] width 141 height 12
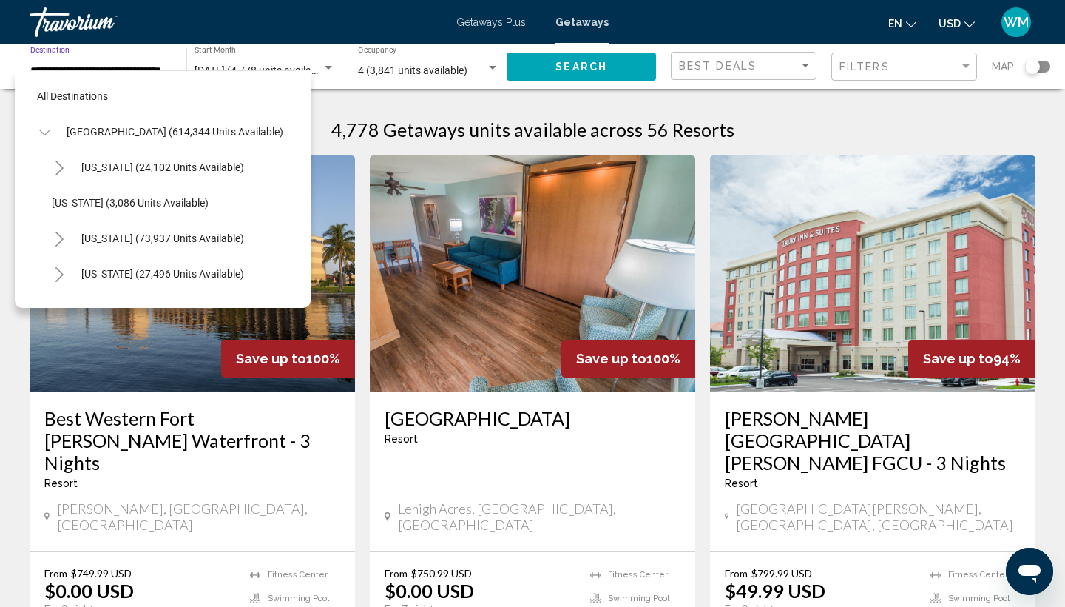
scroll to position [301, 0]
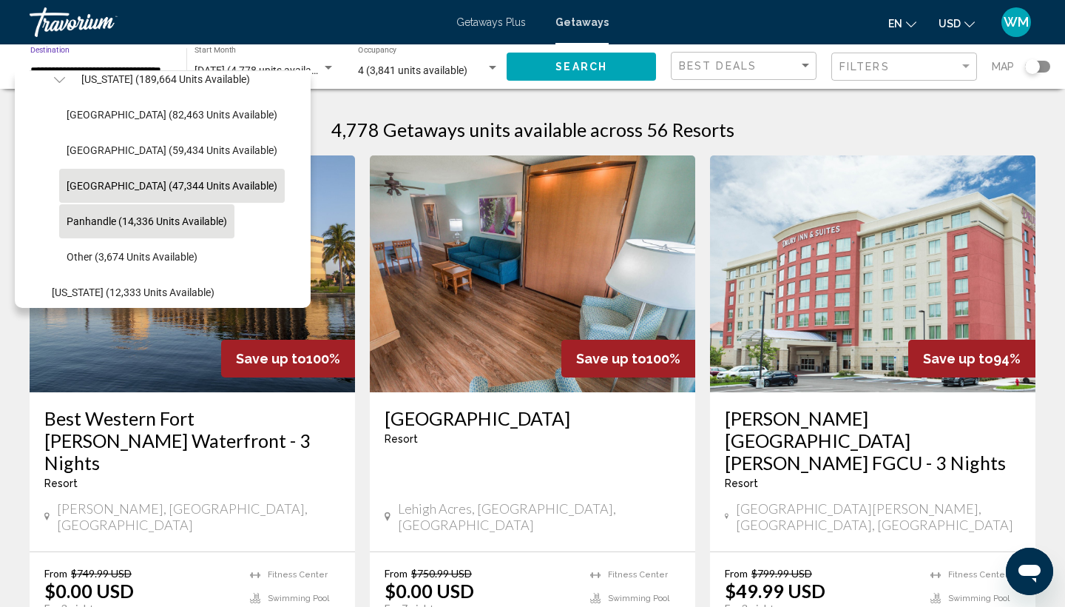
click at [110, 228] on button "Panhandle (14,336 units available)" at bounding box center [146, 221] width 175 height 34
type input "**********"
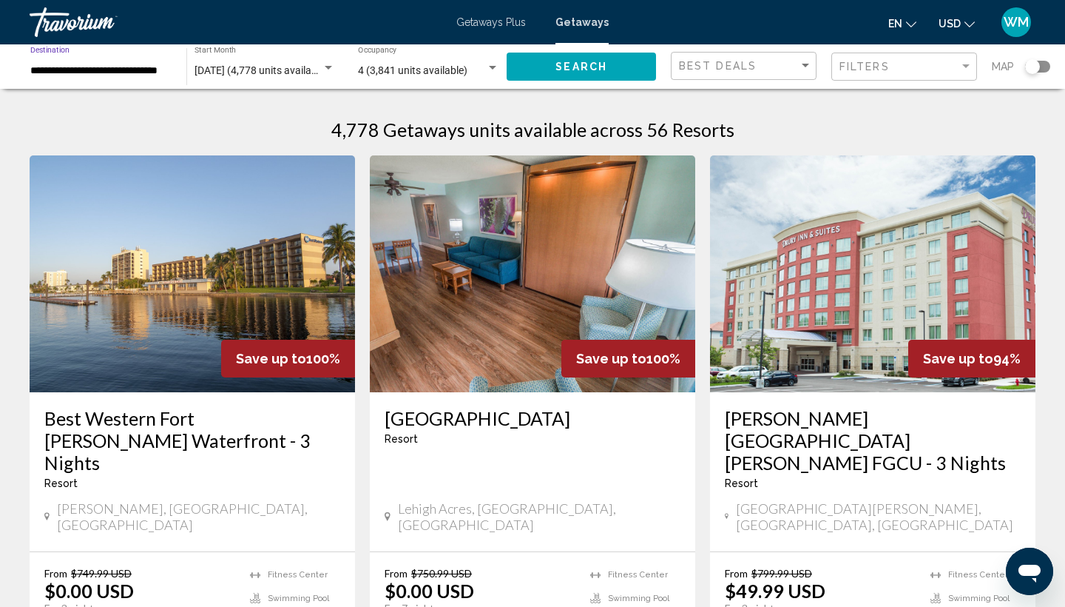
click at [572, 72] on span "Search" at bounding box center [581, 67] width 52 height 12
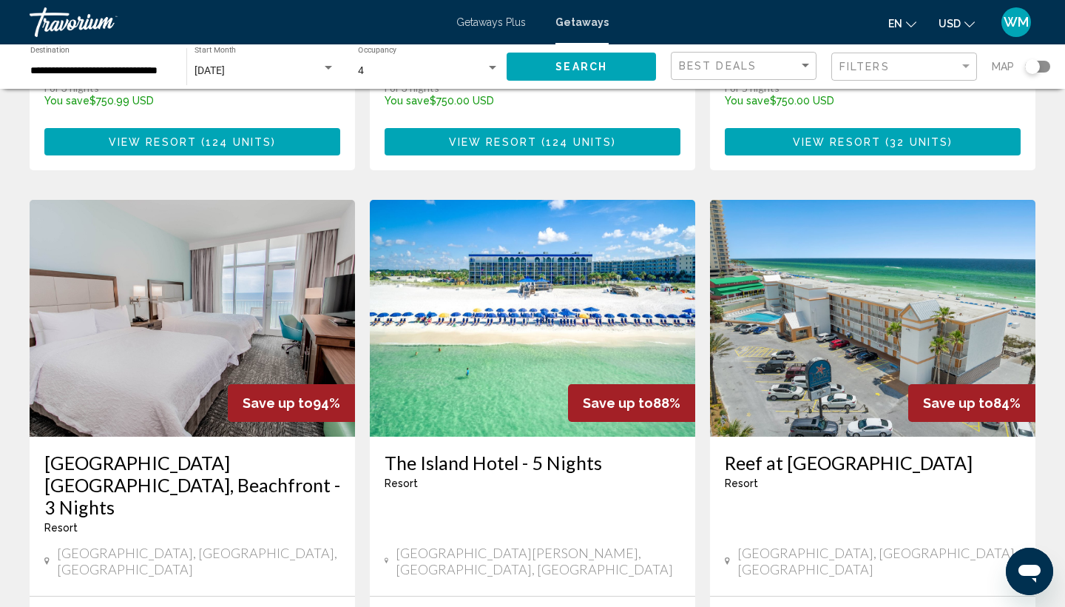
scroll to position [1600, 0]
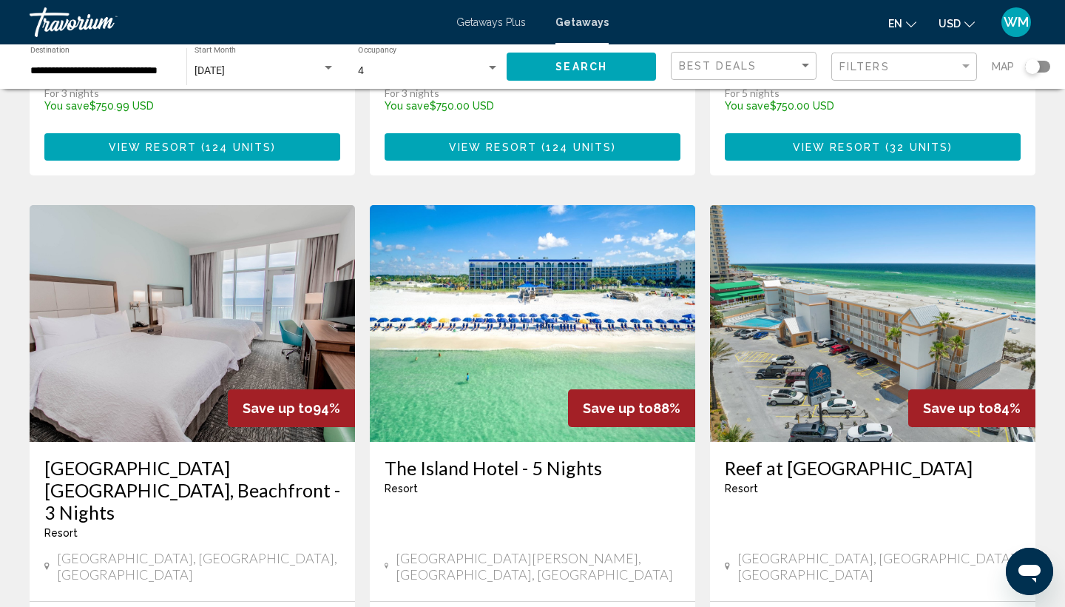
click at [513, 287] on img "Main content" at bounding box center [532, 323] width 325 height 237
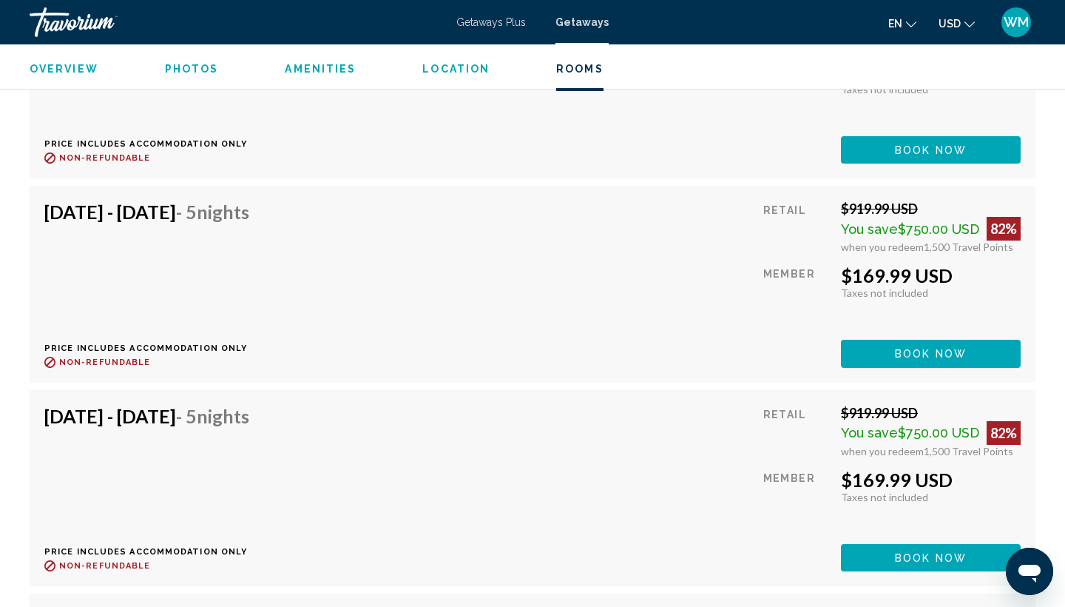
scroll to position [11788, 0]
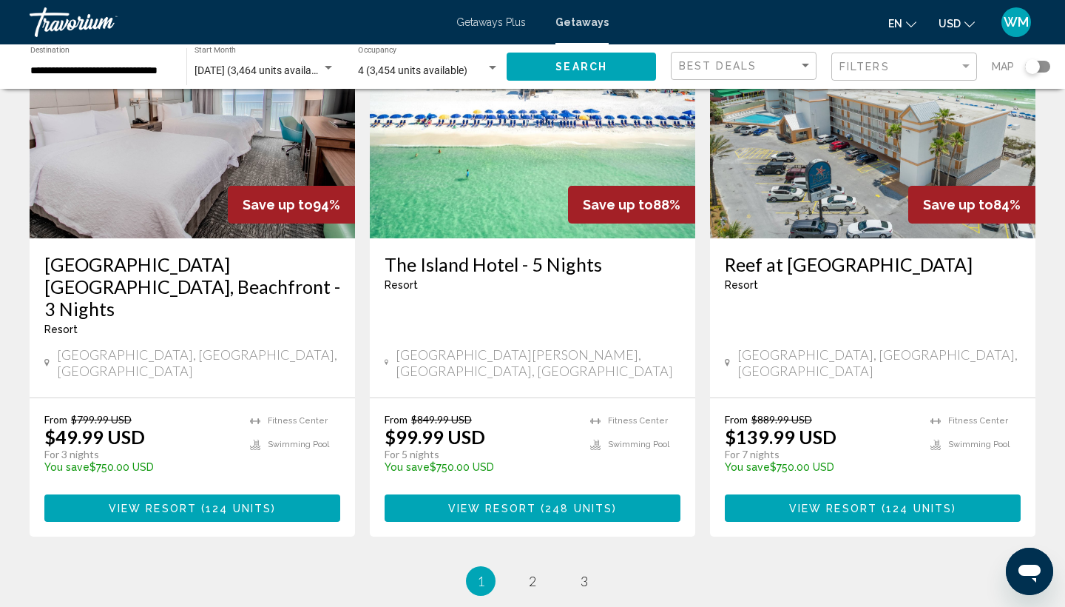
scroll to position [1806, 0]
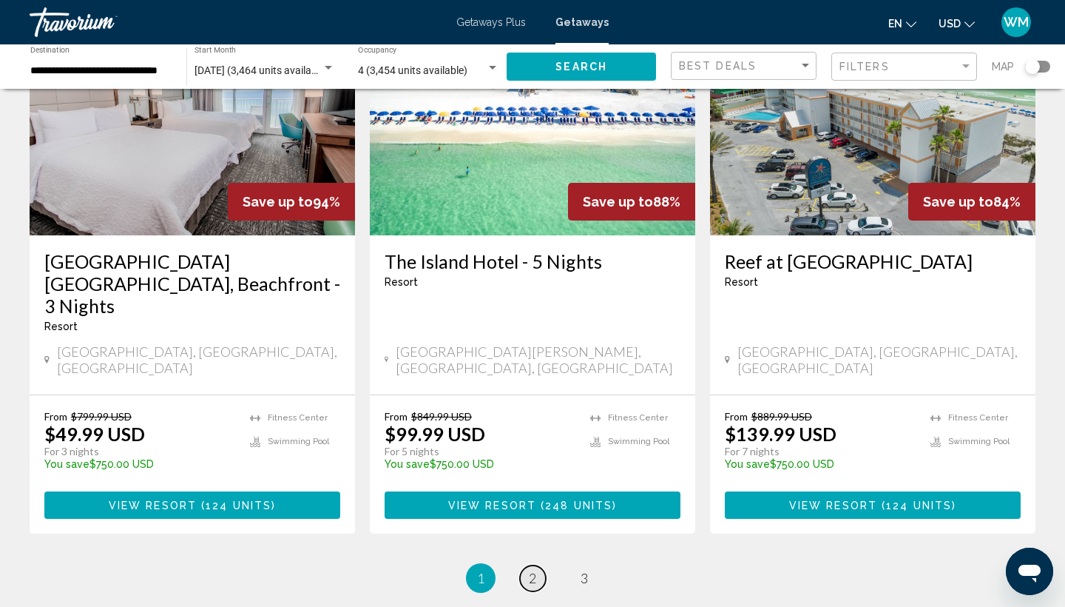
click at [533, 570] on span "2" at bounding box center [532, 578] width 7 height 16
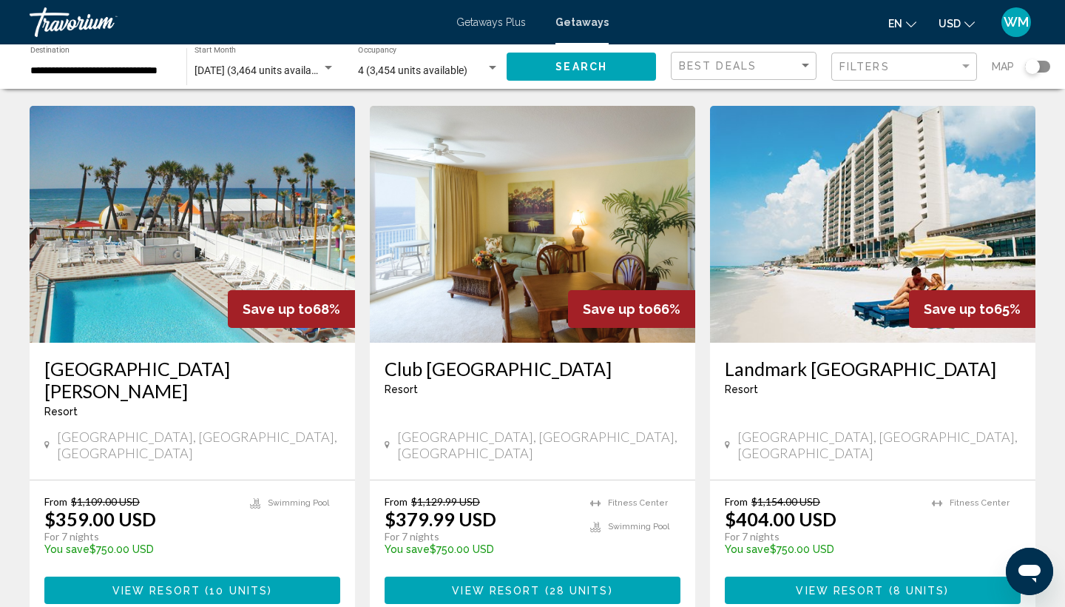
scroll to position [1700, 0]
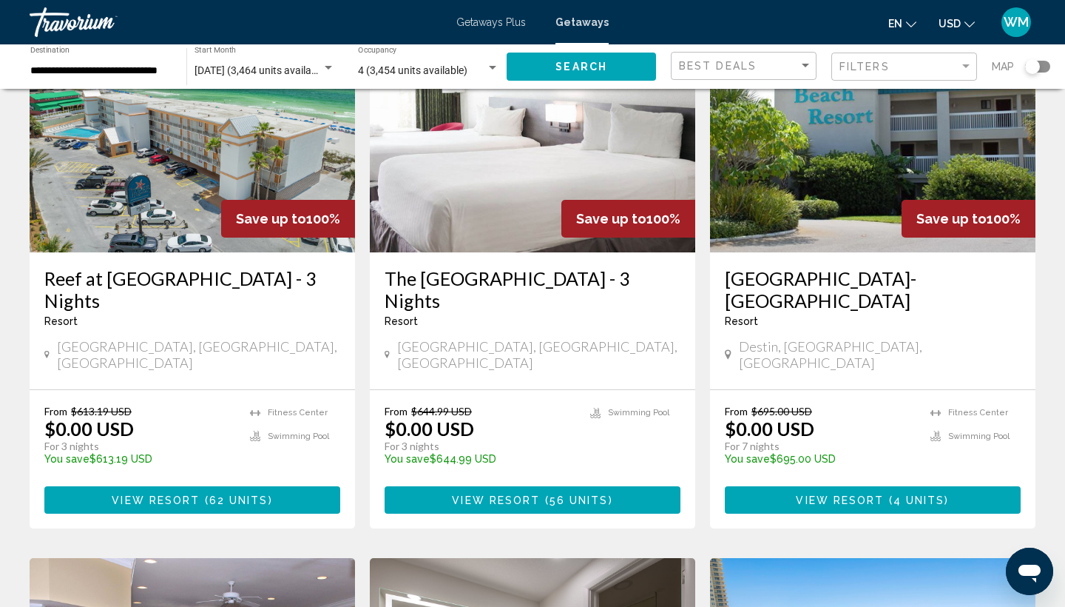
scroll to position [139, 0]
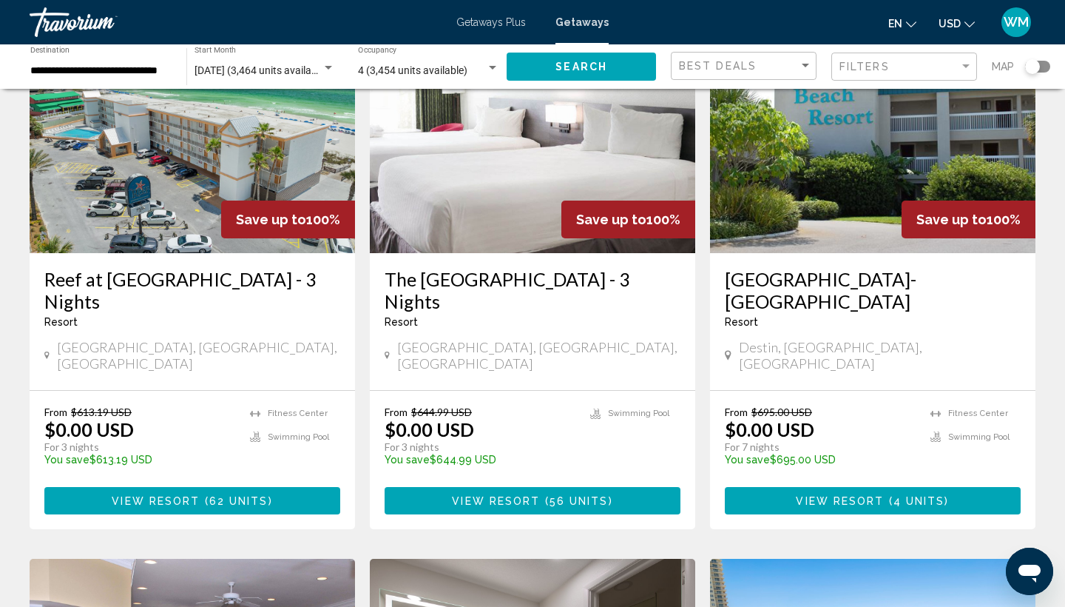
click at [926, 207] on div "Save up to 100%" at bounding box center [969, 219] width 134 height 38
click at [853, 495] on span "View Resort" at bounding box center [840, 501] width 88 height 12
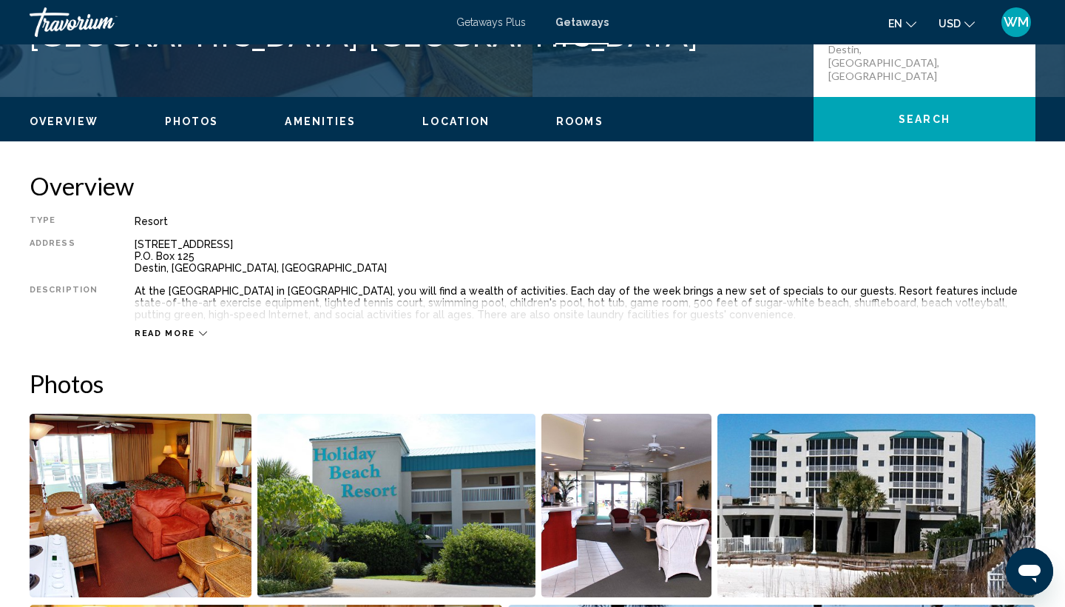
scroll to position [388, 0]
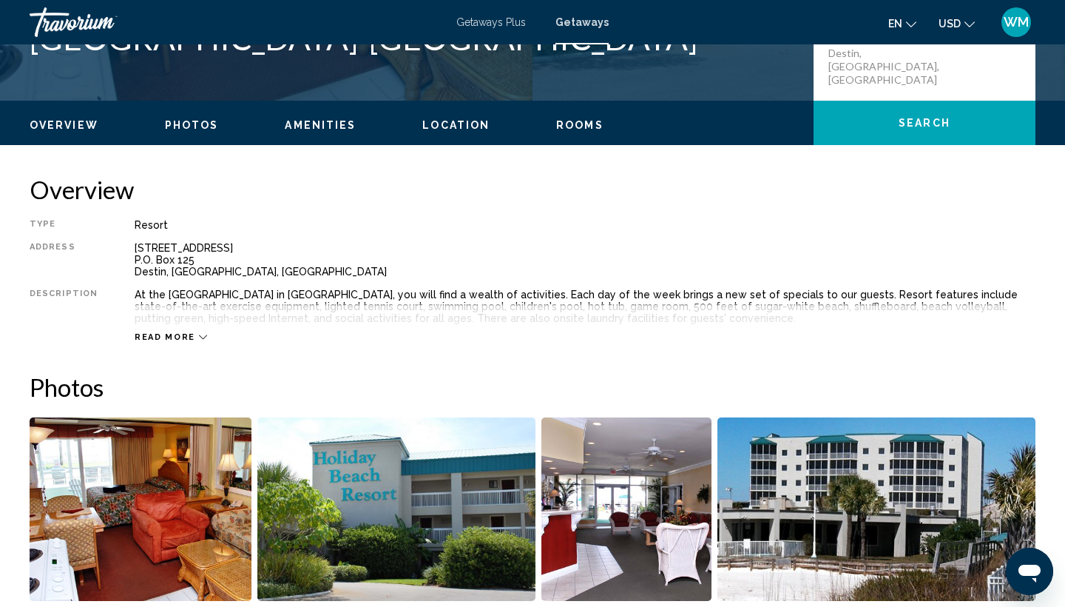
click at [190, 336] on div "Read more" at bounding box center [171, 337] width 72 height 10
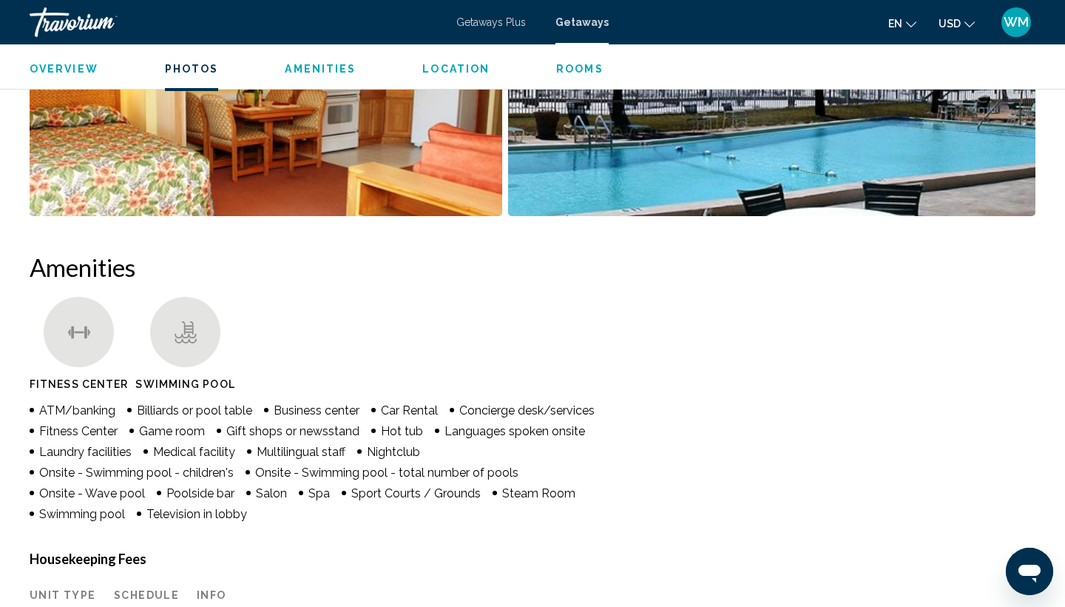
scroll to position [1063, 0]
